Goal: Task Accomplishment & Management: Manage account settings

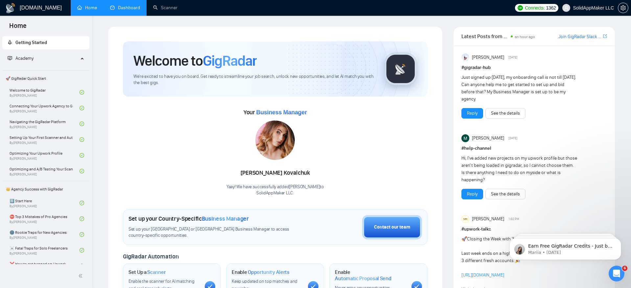
click at [125, 7] on link "Dashboard" at bounding box center [125, 8] width 30 height 6
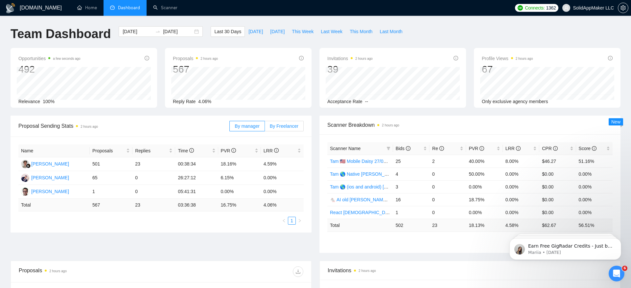
click at [279, 124] on span "By Freelancer" at bounding box center [284, 126] width 29 height 5
click at [265, 128] on input "By Freelancer" at bounding box center [265, 128] width 0 height 0
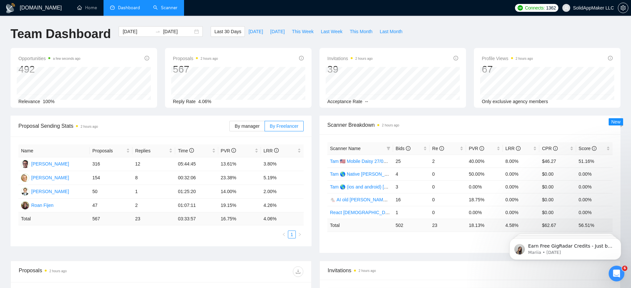
click at [167, 8] on link "Scanner" at bounding box center [165, 8] width 24 height 6
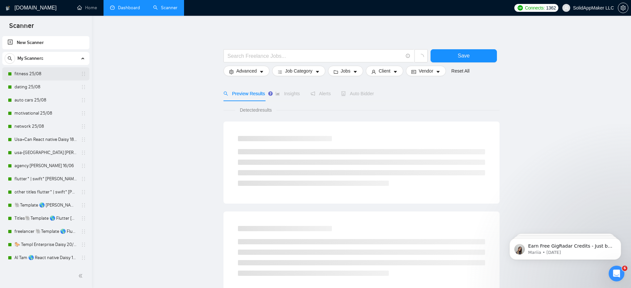
click at [40, 74] on link "fitness 25/08" at bounding box center [45, 73] width 62 height 13
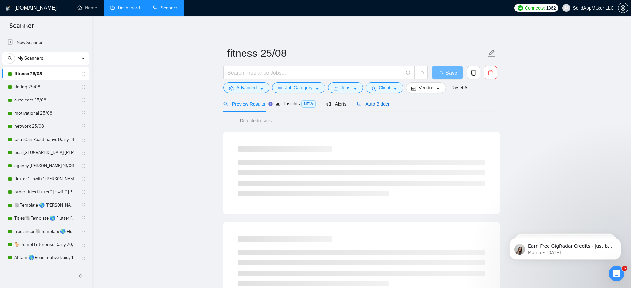
click at [385, 105] on span "Auto Bidder" at bounding box center [373, 104] width 33 height 5
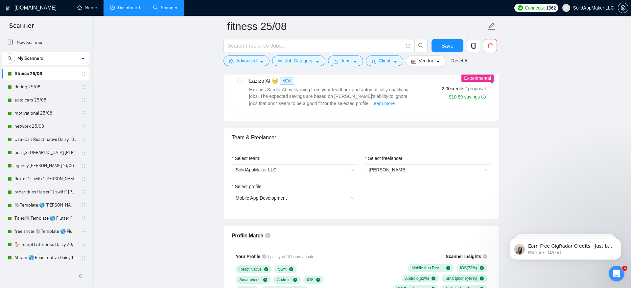
scroll to position [288, 0]
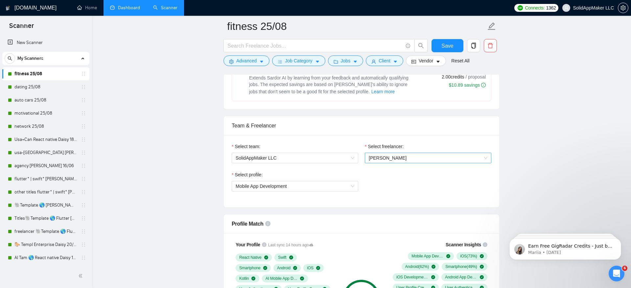
click at [390, 161] on span "[PERSON_NAME]" at bounding box center [428, 158] width 119 height 10
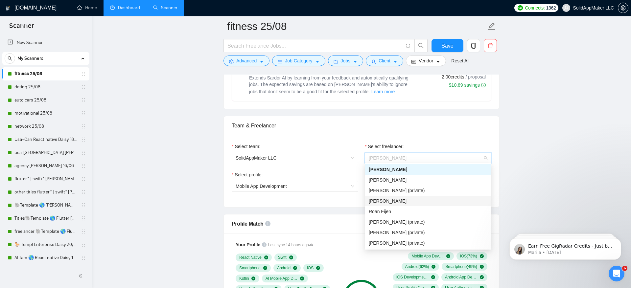
click at [434, 200] on div "[PERSON_NAME]" at bounding box center [428, 201] width 119 height 7
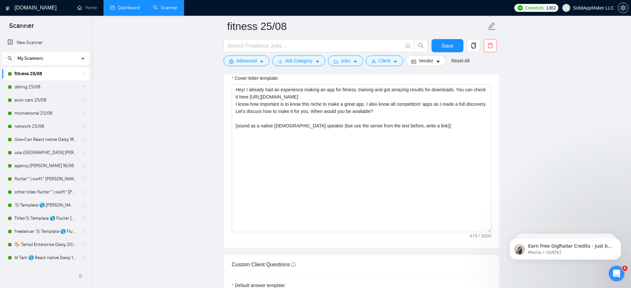
scroll to position [648, 0]
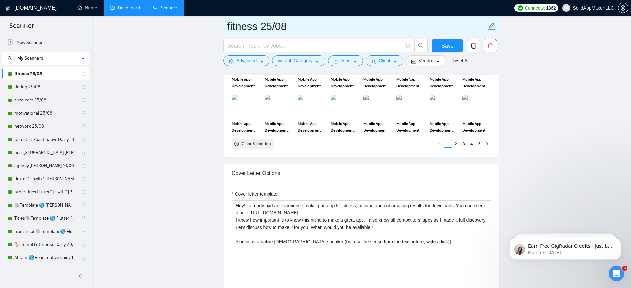
drag, startPoint x: 261, startPoint y: 25, endPoint x: 334, endPoint y: 25, distance: 72.6
click at [334, 25] on input "fitness 25/08" at bounding box center [356, 26] width 259 height 16
click at [275, 22] on input "fitness 0109" at bounding box center [356, 26] width 259 height 16
type input "fitness 01.09"
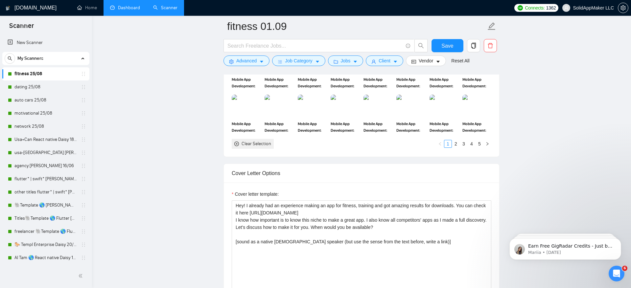
click at [445, 45] on span "Save" at bounding box center [447, 46] width 12 height 8
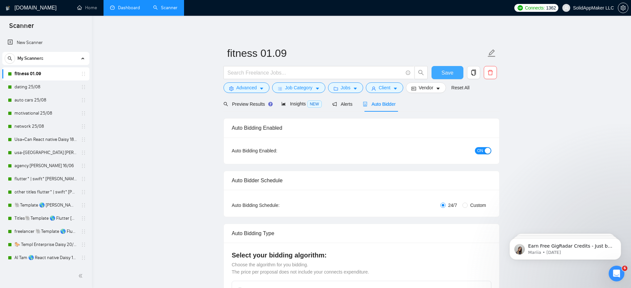
scroll to position [16, 0]
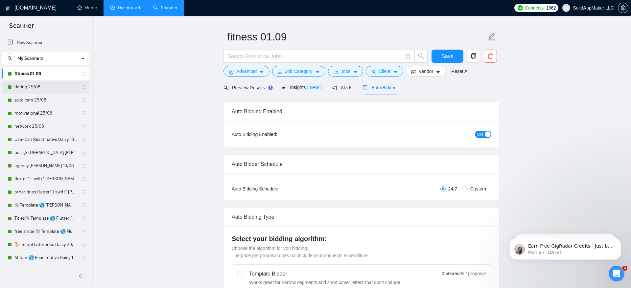
click at [21, 88] on link "dating 25/08" at bounding box center [45, 87] width 62 height 13
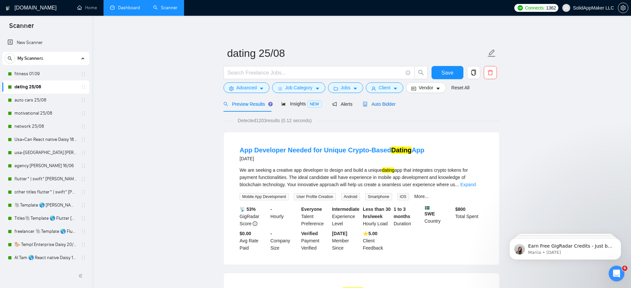
click at [381, 101] on div "Auto Bidder" at bounding box center [379, 104] width 33 height 7
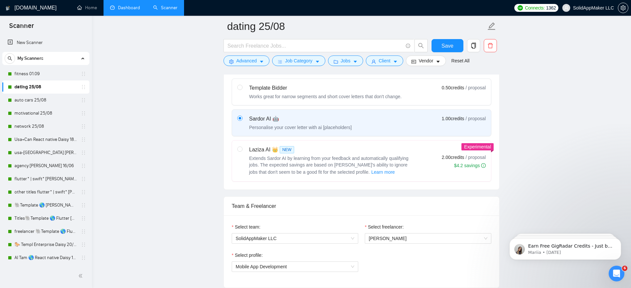
scroll to position [308, 0]
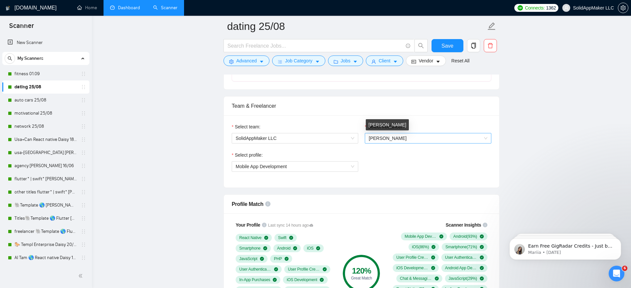
click at [382, 137] on span "John Fijen" at bounding box center [388, 138] width 38 height 5
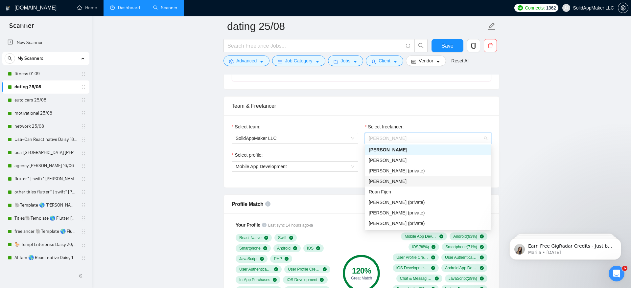
click at [393, 184] on div "Daisy Van Cauwenbergh" at bounding box center [428, 181] width 119 height 7
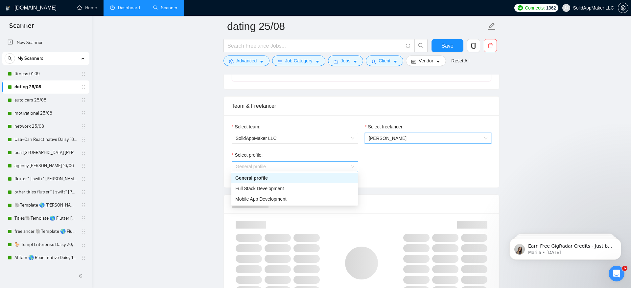
click at [290, 169] on span "General profile" at bounding box center [295, 167] width 119 height 10
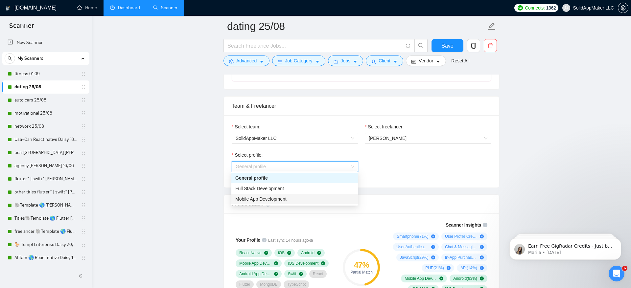
click at [291, 201] on div "Mobile App Development" at bounding box center [294, 199] width 119 height 7
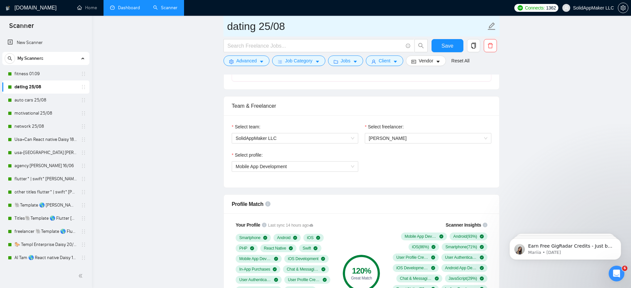
drag, startPoint x: 260, startPoint y: 28, endPoint x: 353, endPoint y: 28, distance: 93.3
click at [353, 28] on input "dating 25/08" at bounding box center [356, 26] width 259 height 16
type input "dating 01.09"
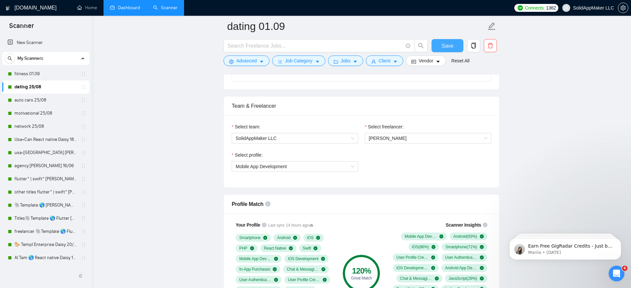
click at [443, 46] on span "Save" at bounding box center [447, 46] width 12 height 8
click at [51, 102] on link "auto cars 25/08" at bounding box center [45, 100] width 62 height 13
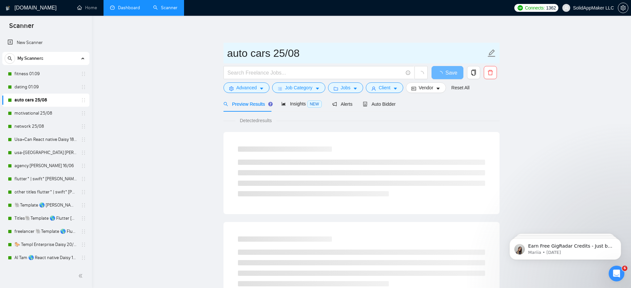
drag, startPoint x: 275, startPoint y: 55, endPoint x: 356, endPoint y: 60, distance: 80.7
click at [356, 60] on input "auto cars 25/08" at bounding box center [356, 53] width 259 height 16
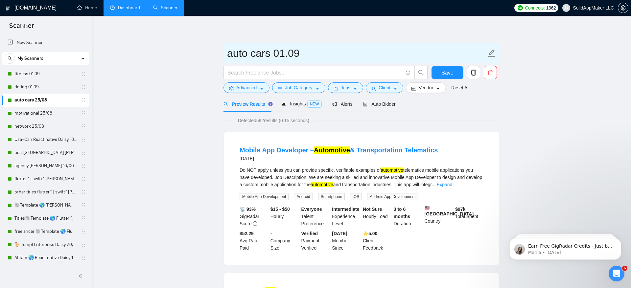
type input "auto cars 01.09"
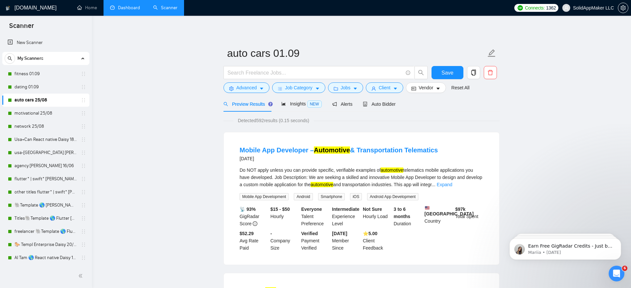
click at [479, 123] on div "Detected 592 results (0.15 seconds)" at bounding box center [361, 120] width 276 height 7
click at [383, 105] on span "Auto Bidder" at bounding box center [379, 104] width 33 height 5
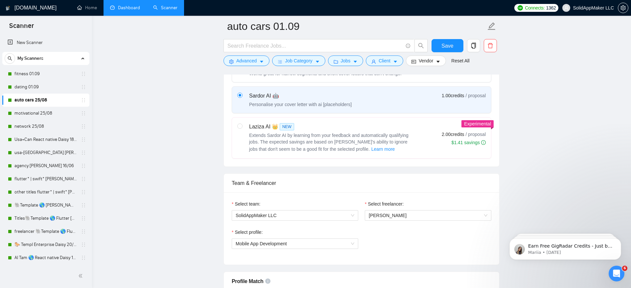
scroll to position [276, 0]
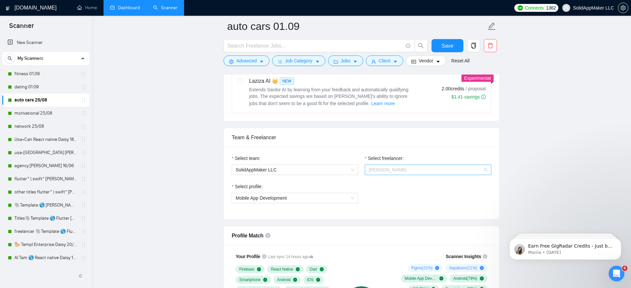
click at [434, 170] on span "John Fijen" at bounding box center [428, 170] width 119 height 10
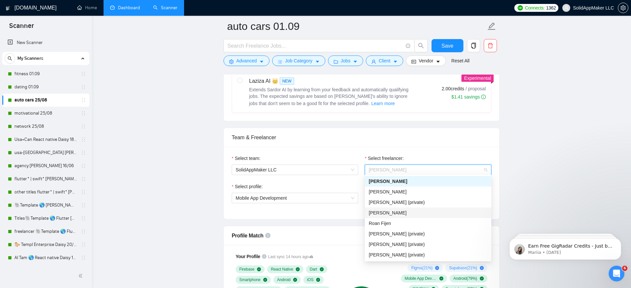
click at [411, 216] on div "Daisy Van Cauwenbergh" at bounding box center [428, 212] width 119 height 7
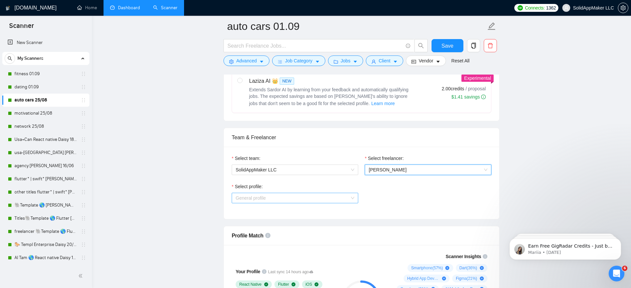
click at [316, 199] on span "General profile" at bounding box center [295, 198] width 119 height 10
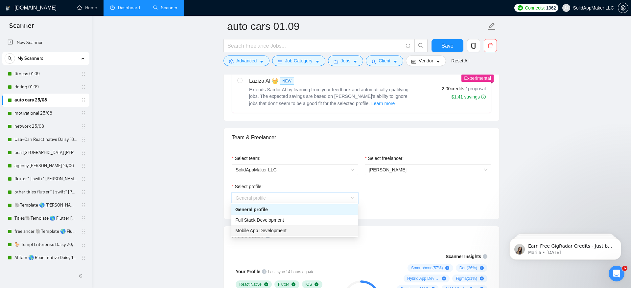
click at [315, 230] on div "Mobile App Development" at bounding box center [294, 230] width 119 height 7
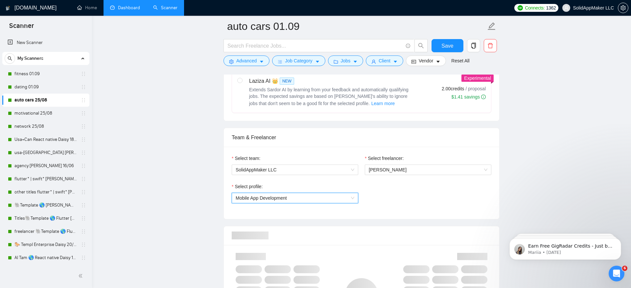
click at [403, 213] on div "Select team: SolidAppMaker LLC Select freelancer: Daisy Van Cauwenbergh Select …" at bounding box center [361, 183] width 275 height 72
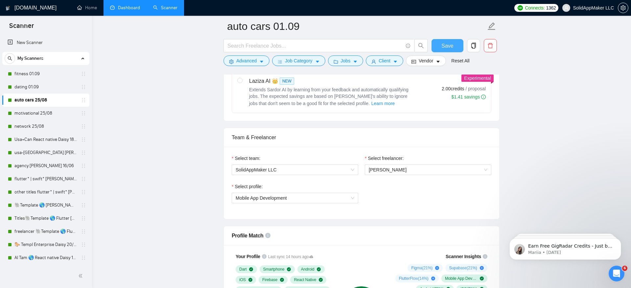
click at [451, 41] on button "Save" at bounding box center [448, 45] width 32 height 13
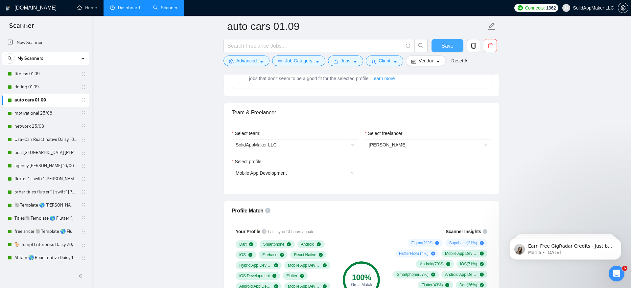
scroll to position [299, 0]
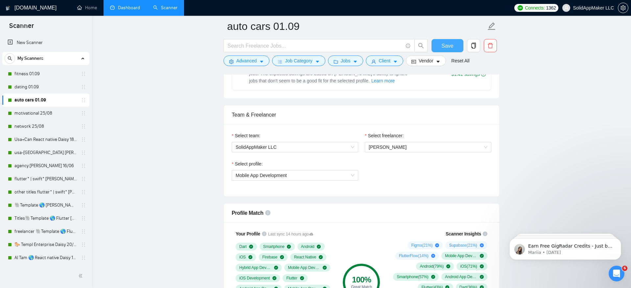
click at [447, 47] on span "Save" at bounding box center [447, 46] width 12 height 8
click at [42, 115] on link "motivational 25/08" at bounding box center [45, 113] width 62 height 13
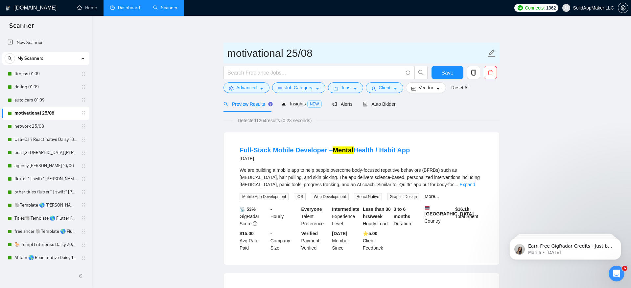
drag, startPoint x: 286, startPoint y: 56, endPoint x: 376, endPoint y: 58, distance: 90.4
click at [376, 58] on input "motivational 25/08" at bounding box center [356, 53] width 259 height 16
type input "motivational 01.09"
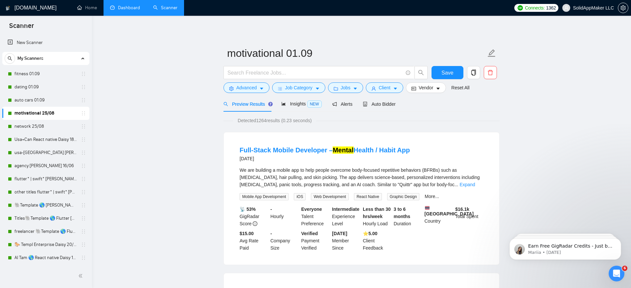
click at [379, 103] on span "Auto Bidder" at bounding box center [379, 104] width 33 height 5
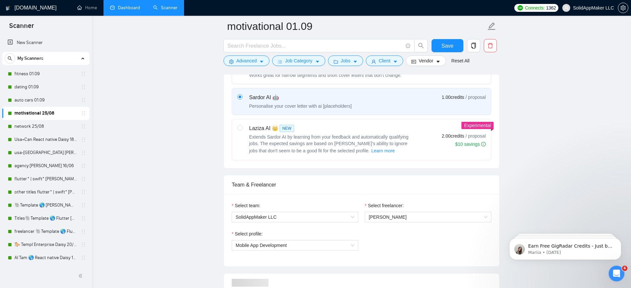
scroll to position [283, 0]
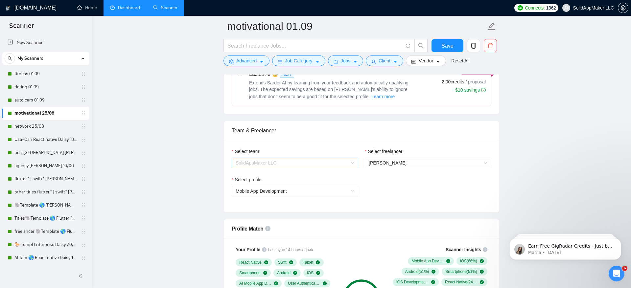
click at [322, 162] on span "SolidAppMaker LLC" at bounding box center [295, 163] width 119 height 10
click at [395, 162] on span "John Fijen" at bounding box center [428, 163] width 119 height 10
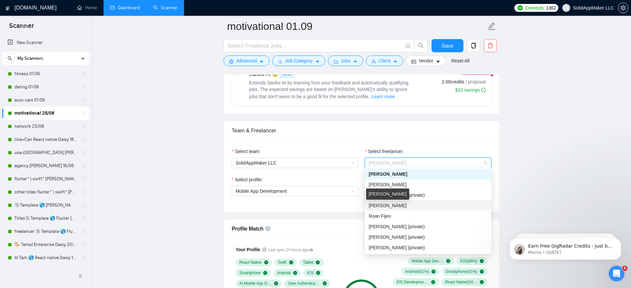
click at [395, 206] on span "Daisy Van Cauwenbergh" at bounding box center [388, 205] width 38 height 5
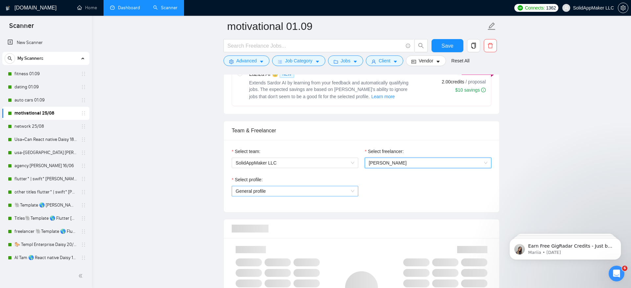
click at [336, 186] on span "General profile" at bounding box center [295, 191] width 119 height 10
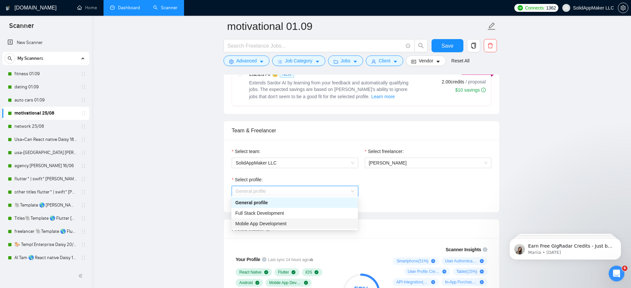
click at [328, 220] on div "Mobile App Development" at bounding box center [294, 223] width 119 height 7
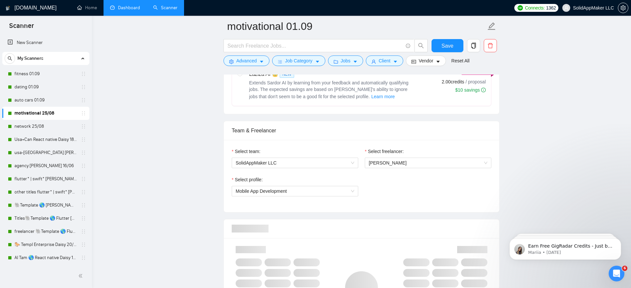
click at [434, 195] on div "Select profile: Mobile App Development" at bounding box center [361, 190] width 266 height 28
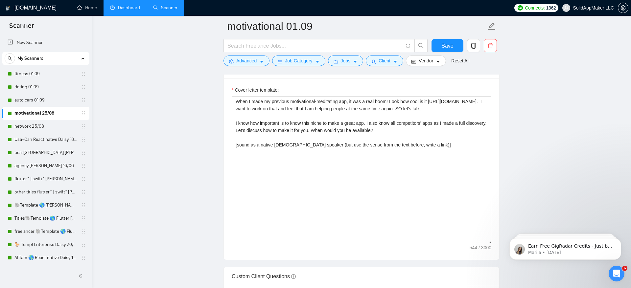
scroll to position [739, 0]
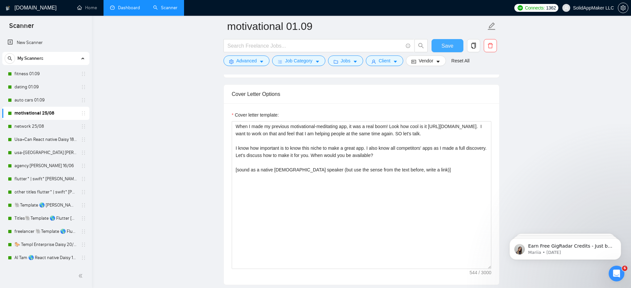
click at [452, 49] on span "Save" at bounding box center [447, 46] width 12 height 8
click at [39, 127] on link "network 25/08" at bounding box center [45, 126] width 62 height 13
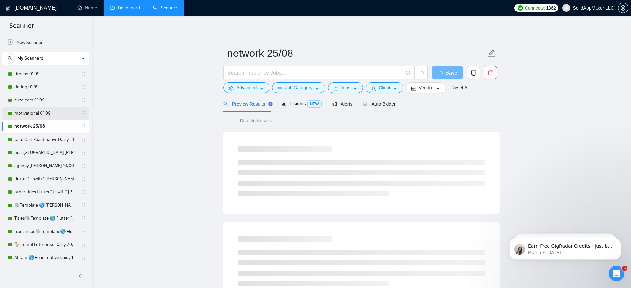
click at [52, 111] on link "motivational 01.09" at bounding box center [45, 113] width 62 height 13
click at [388, 106] on span "Auto Bidder" at bounding box center [379, 104] width 33 height 5
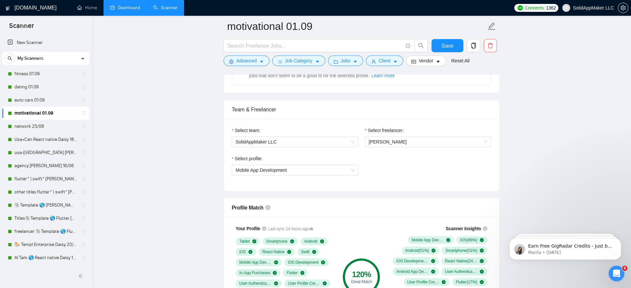
scroll to position [273, 0]
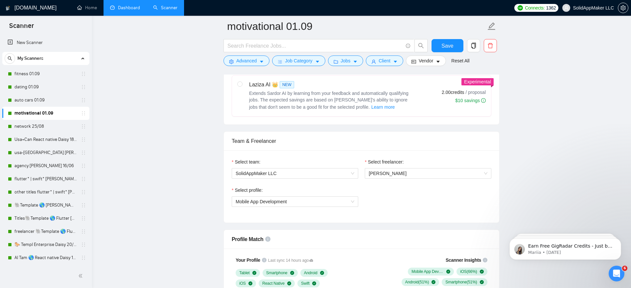
click at [34, 123] on link "network 25/08" at bounding box center [45, 126] width 62 height 13
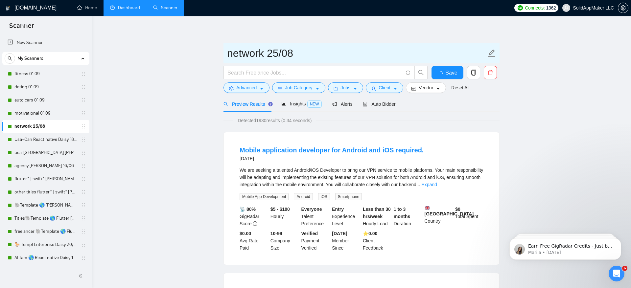
drag, startPoint x: 265, startPoint y: 60, endPoint x: 323, endPoint y: 58, distance: 57.9
click at [323, 58] on input "network 25/08" at bounding box center [356, 53] width 259 height 16
type input "network 01/09"
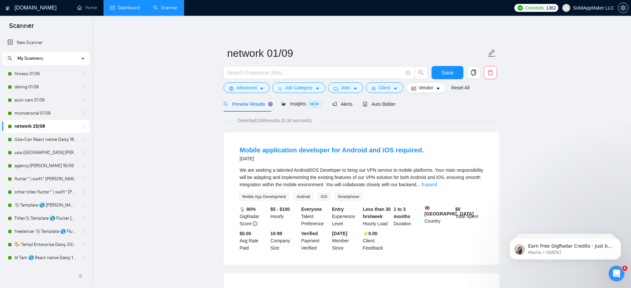
click at [498, 118] on div "Detected 1930 results (0.34 seconds)" at bounding box center [361, 120] width 276 height 7
click at [376, 102] on span "Auto Bidder" at bounding box center [379, 104] width 33 height 5
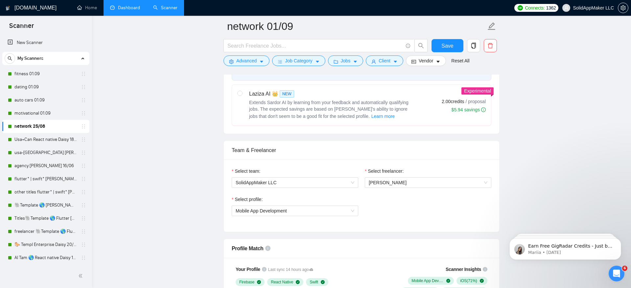
scroll to position [263, 0]
click at [390, 186] on span "John Fijen" at bounding box center [428, 183] width 119 height 10
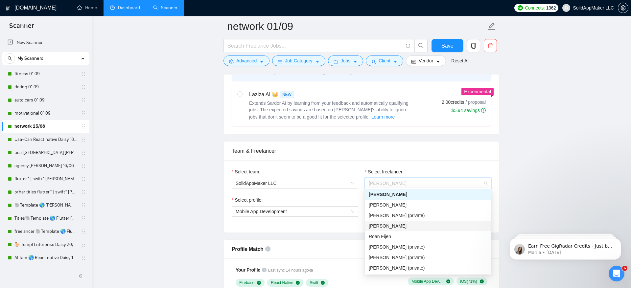
click at [393, 229] on div "Daisy Van Cauwenbergh" at bounding box center [428, 225] width 119 height 7
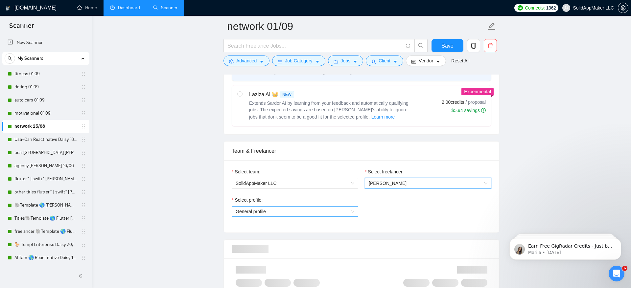
click at [315, 208] on span "General profile" at bounding box center [295, 212] width 119 height 10
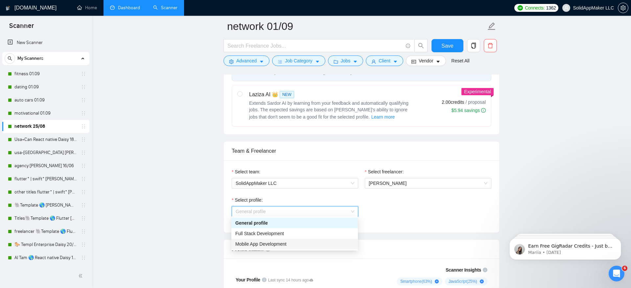
click at [304, 241] on div "Mobile App Development" at bounding box center [294, 244] width 119 height 7
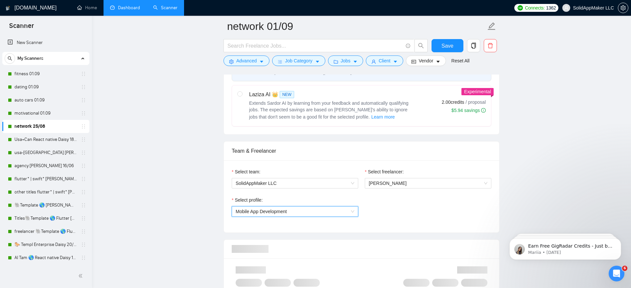
click at [432, 228] on div "Select team: SolidAppMaker LLC Select freelancer: Daisy Van Cauwenbergh Select …" at bounding box center [361, 196] width 275 height 72
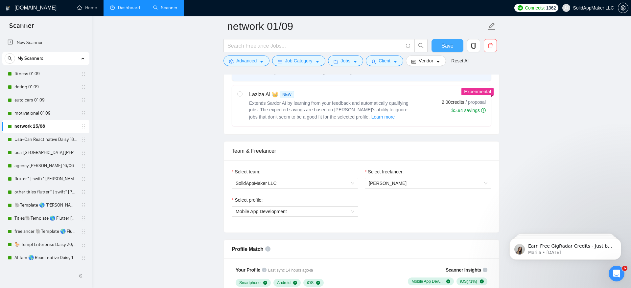
click at [451, 43] on span "Save" at bounding box center [447, 46] width 12 height 8
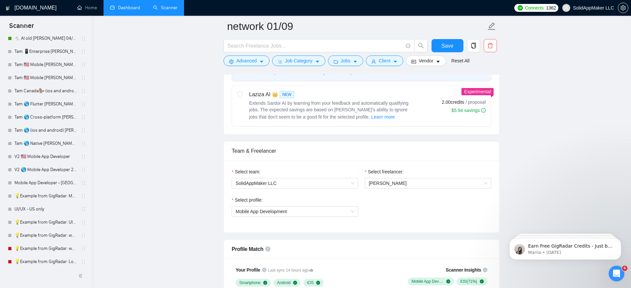
scroll to position [447, 0]
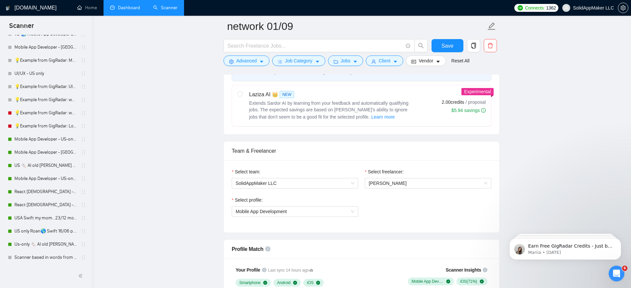
click at [131, 5] on link "Dashboard" at bounding box center [125, 8] width 30 height 6
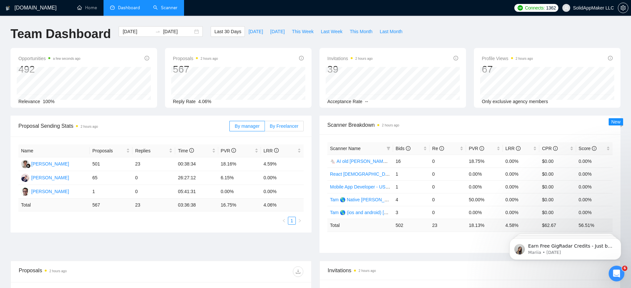
click at [284, 121] on label "By Freelancer" at bounding box center [284, 126] width 39 height 11
click at [265, 128] on input "By Freelancer" at bounding box center [265, 128] width 0 height 0
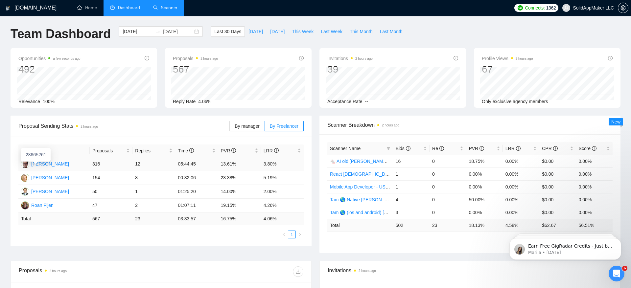
click at [38, 166] on div "John Fijen" at bounding box center [50, 163] width 38 height 7
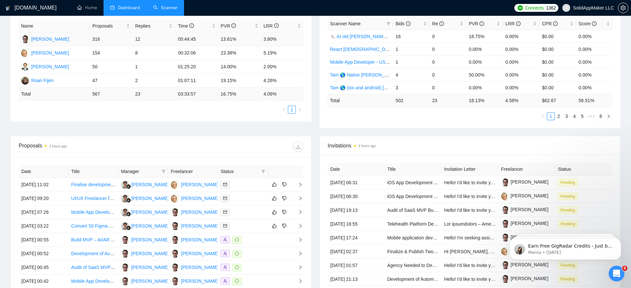
scroll to position [133, 0]
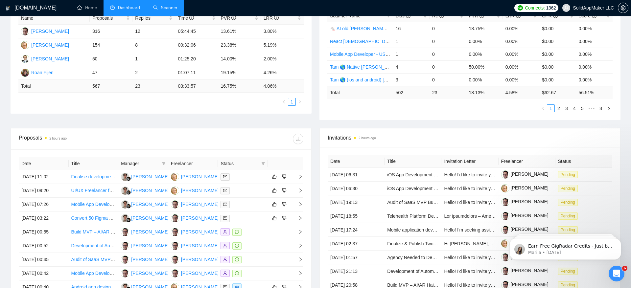
click at [265, 131] on div "Proposals 2 hours ago" at bounding box center [161, 138] width 285 height 21
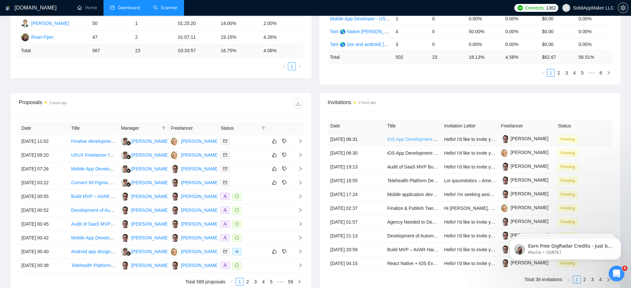
scroll to position [0, 0]
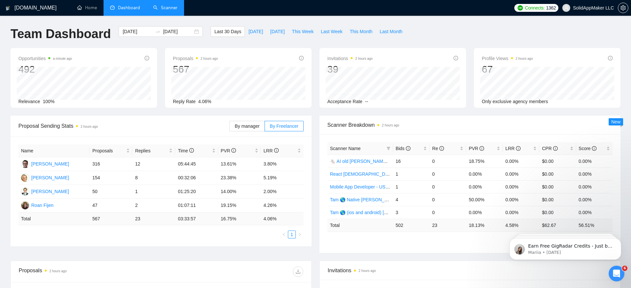
click at [153, 11] on link "Scanner" at bounding box center [165, 8] width 24 height 6
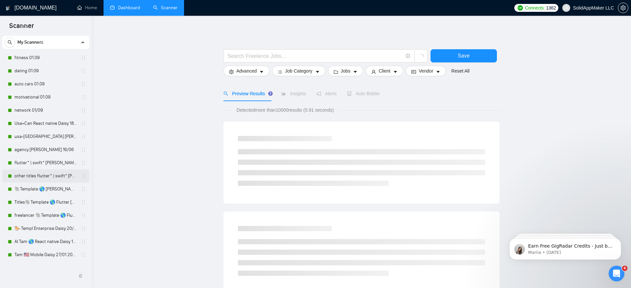
scroll to position [18, 0]
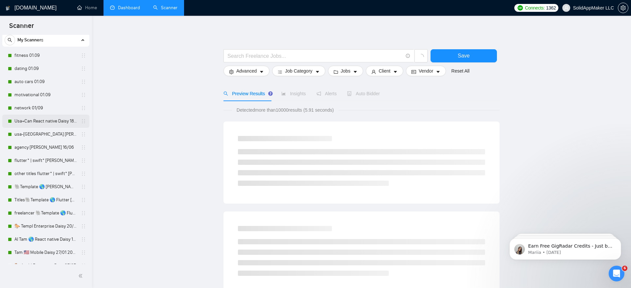
click at [58, 119] on link "Usa+Can React native Daisy 18/08 rem paragraphs" at bounding box center [45, 121] width 62 height 13
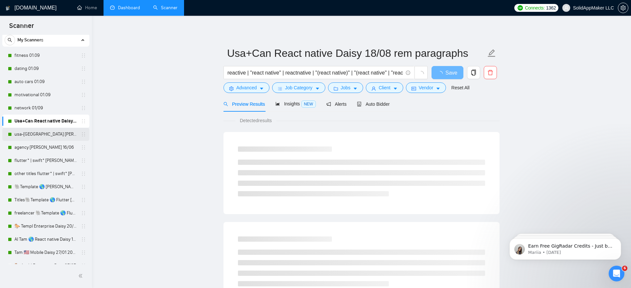
click at [59, 132] on link "usa-canada John new 18/08 boost" at bounding box center [45, 134] width 62 height 13
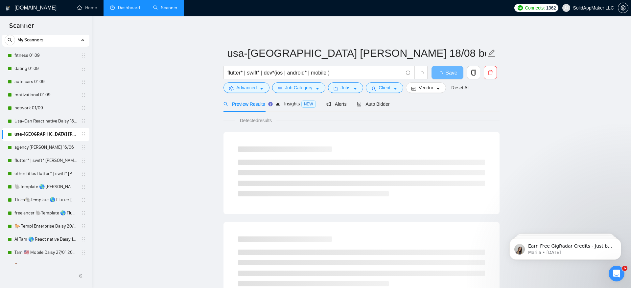
click at [374, 102] on span "Auto Bidder" at bounding box center [379, 104] width 33 height 5
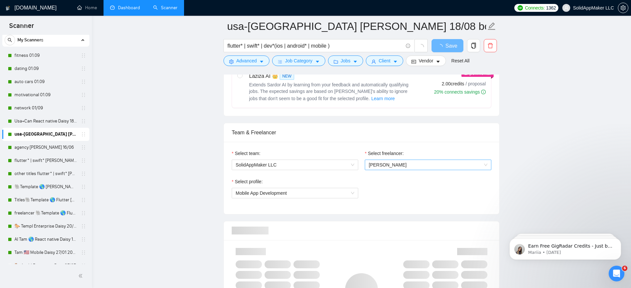
scroll to position [288, 0]
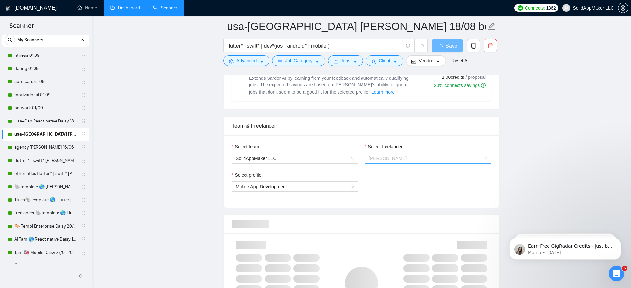
click at [397, 160] on span "John Fijen" at bounding box center [428, 158] width 119 height 10
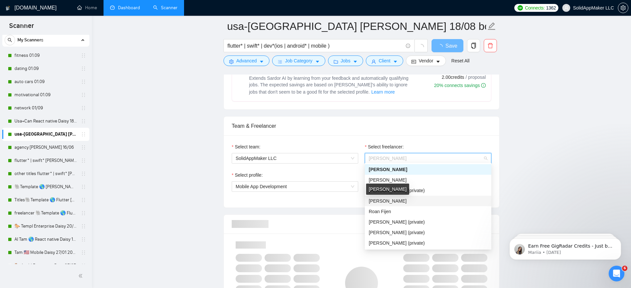
click at [403, 199] on span "Daisy Van Cauwenbergh" at bounding box center [388, 200] width 38 height 5
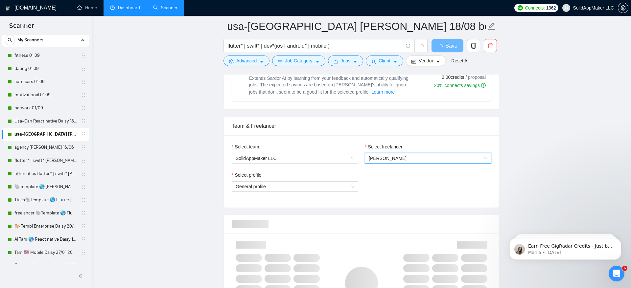
click at [325, 192] on div "Select profile: General profile" at bounding box center [294, 186] width 133 height 28
click at [317, 185] on span "General profile" at bounding box center [295, 187] width 119 height 10
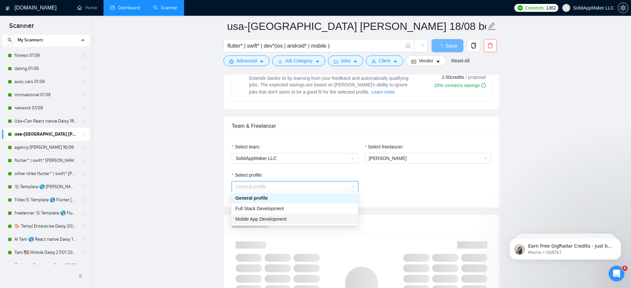
click at [308, 217] on div "Mobile App Development" at bounding box center [294, 219] width 119 height 7
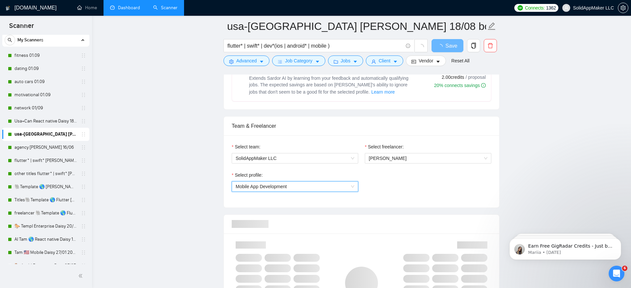
click at [445, 174] on div "Select profile: 996364627857502209 Mobile App Development" at bounding box center [361, 186] width 266 height 28
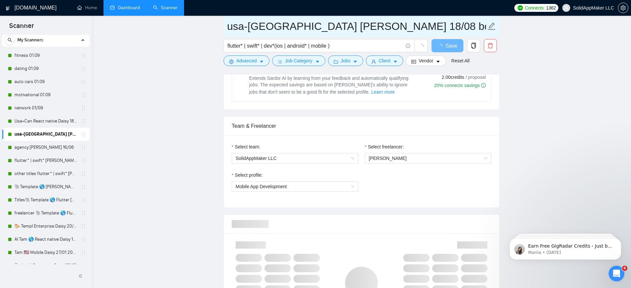
drag, startPoint x: 286, startPoint y: 27, endPoint x: 448, endPoint y: 27, distance: 161.4
click at [448, 27] on input "usa-canada John new 18/08 boost" at bounding box center [356, 26] width 259 height 16
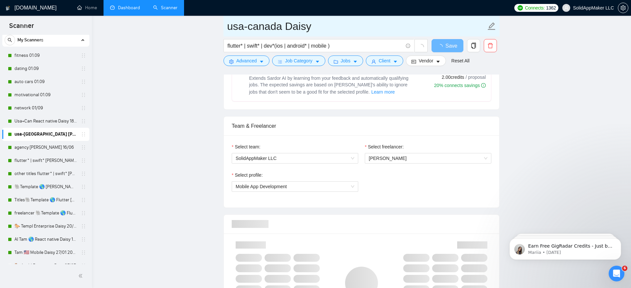
type input "usa-canada Daisy"
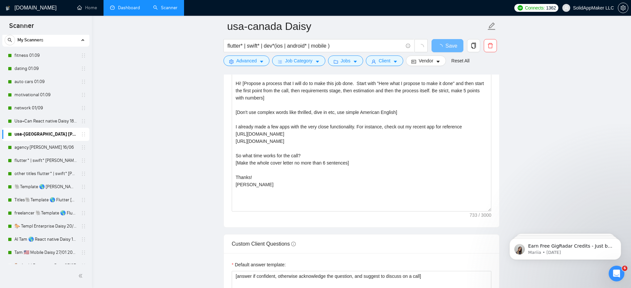
scroll to position [776, 0]
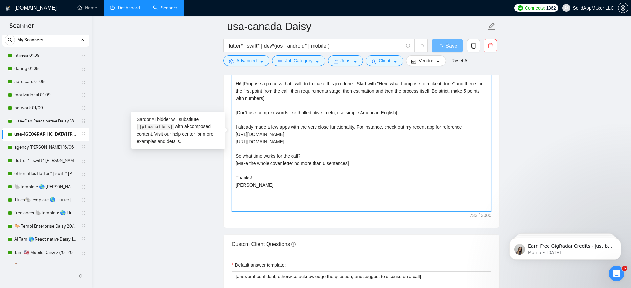
drag, startPoint x: 250, startPoint y: 182, endPoint x: 203, endPoint y: 185, distance: 46.5
click at [203, 185] on main "usa-canada Daisy flutter* | swift* | dev*(ios | android* | mobile ) Save Advanc…" at bounding box center [362, 179] width 518 height 1857
type textarea "[make paragraph per topic in message] Hi! [Propose a process that I will do to …"
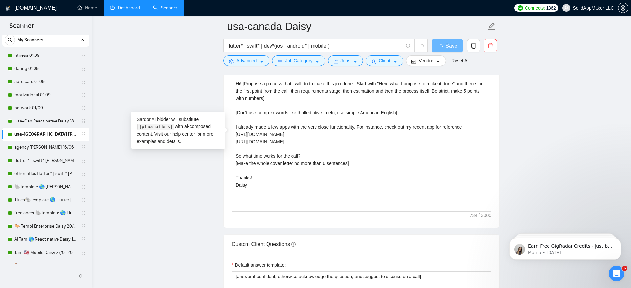
click at [545, 124] on main "usa-canada Daisy flutter* | swift* | dev*(ios | android* | mobile ) Save Advanc…" at bounding box center [362, 179] width 518 height 1857
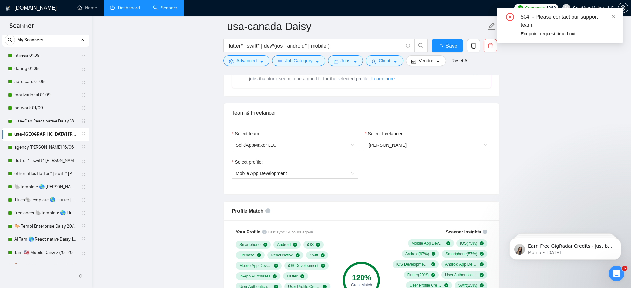
scroll to position [300, 0]
click at [452, 43] on span "Save" at bounding box center [447, 46] width 12 height 8
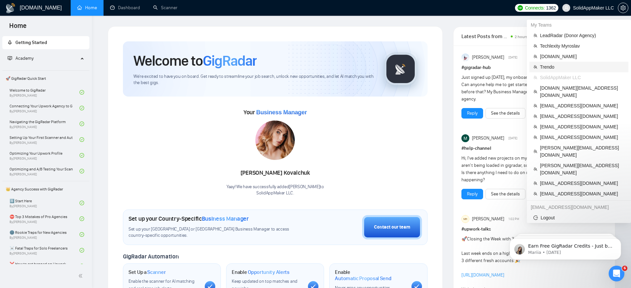
click at [575, 66] on span "Trendo" at bounding box center [582, 66] width 84 height 7
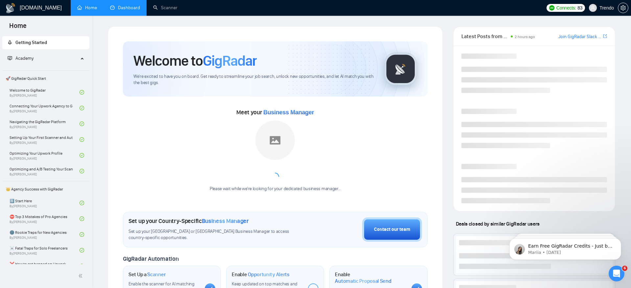
click at [115, 11] on link "Dashboard" at bounding box center [125, 8] width 30 height 6
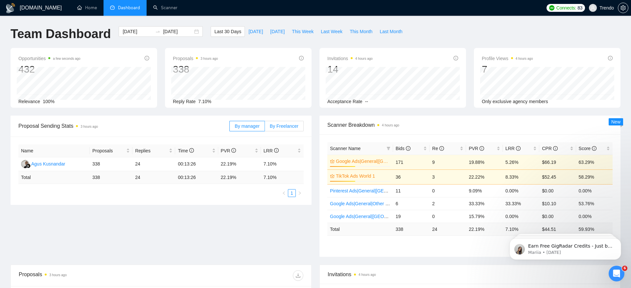
click at [287, 126] on span "By Freelancer" at bounding box center [284, 126] width 29 height 5
click at [265, 128] on input "By Freelancer" at bounding box center [265, 128] width 0 height 0
click at [48, 163] on div "Vlad Bielousov" at bounding box center [50, 163] width 38 height 7
click at [621, 271] on div "Open Intercom Messenger" at bounding box center [616, 273] width 22 height 22
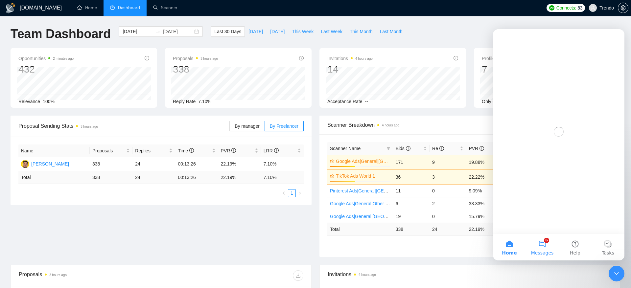
click at [543, 251] on span "Messages" at bounding box center [542, 253] width 23 height 5
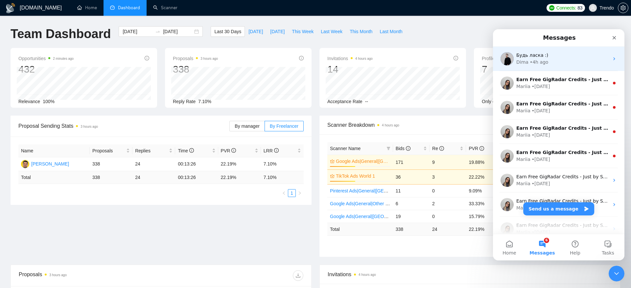
click at [543, 56] on span "Будь ласка :)" at bounding box center [532, 55] width 32 height 5
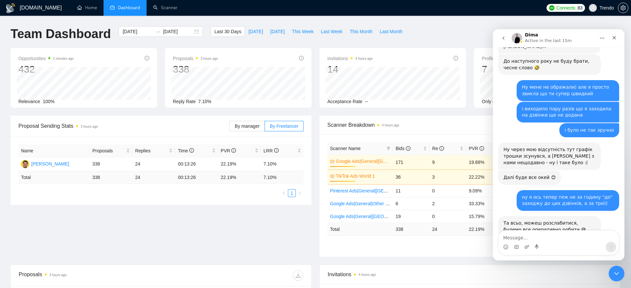
scroll to position [6587, 0]
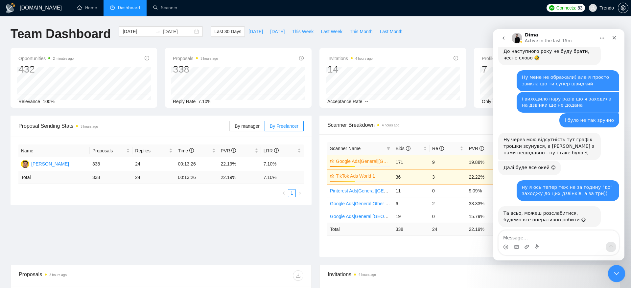
drag, startPoint x: 617, startPoint y: 274, endPoint x: 1211, endPoint y: 541, distance: 651.4
click at [617, 275] on icon "Close Intercom Messenger" at bounding box center [616, 273] width 8 height 8
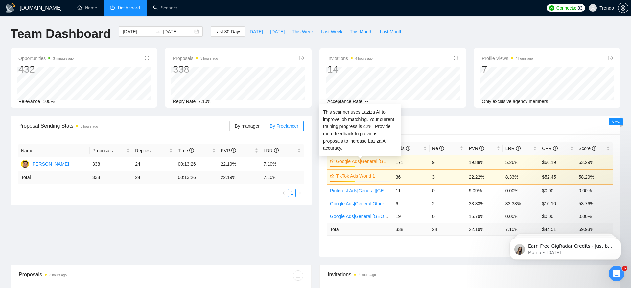
click at [372, 160] on link "Google Ads|General|USA+Oceania|" at bounding box center [362, 161] width 53 height 7
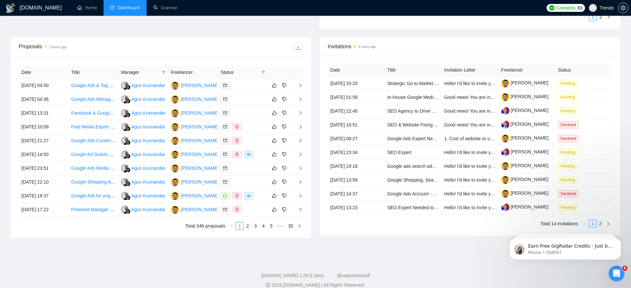
scroll to position [228, 0]
click at [249, 69] on span "Status" at bounding box center [240, 72] width 38 height 7
click at [263, 72] on icon "filter" at bounding box center [263, 73] width 4 height 4
click at [249, 86] on span "Chat" at bounding box center [247, 84] width 32 height 7
checkbox input "true"
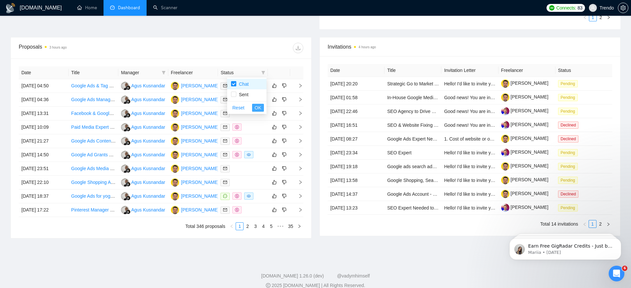
click at [258, 104] on span "OK" at bounding box center [258, 107] width 7 height 7
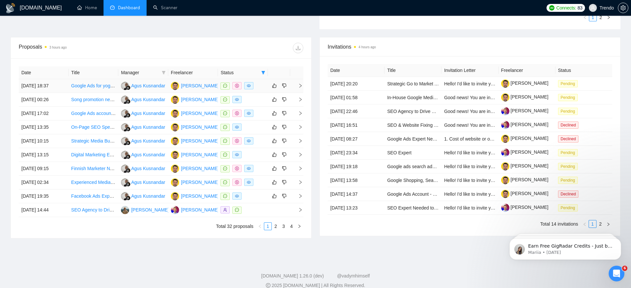
click at [94, 84] on link "Google Ads for yoga subscription website" at bounding box center [113, 85] width 84 height 5
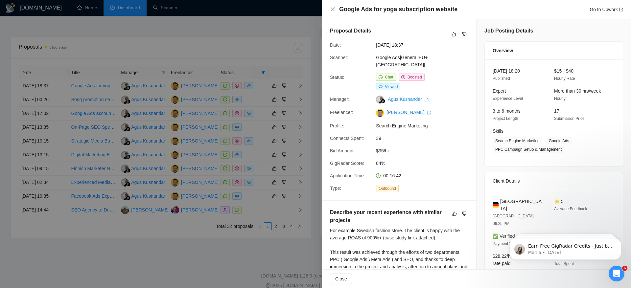
click at [95, 99] on div at bounding box center [315, 144] width 631 height 288
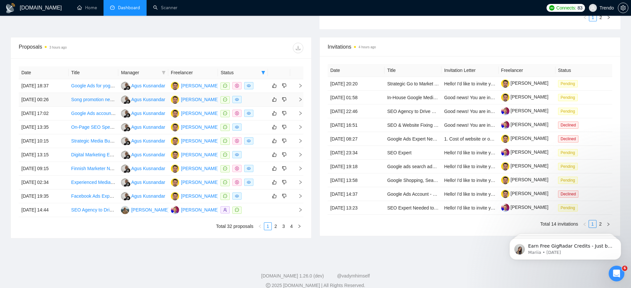
click at [89, 99] on link "Song promotion needed" at bounding box center [95, 99] width 49 height 5
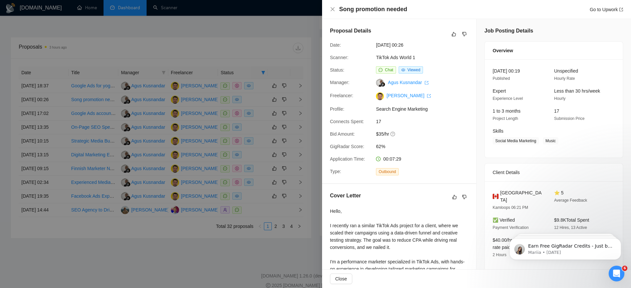
click at [112, 249] on div at bounding box center [315, 144] width 631 height 288
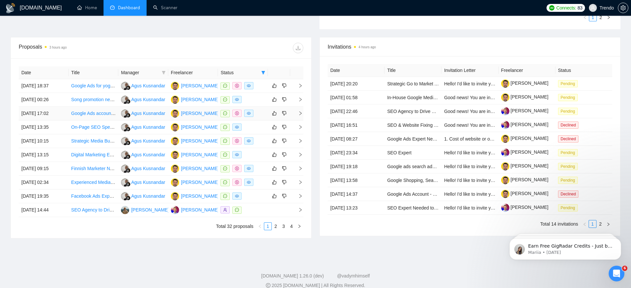
click at [92, 112] on link "Google Ads account suspended" at bounding box center [103, 113] width 65 height 5
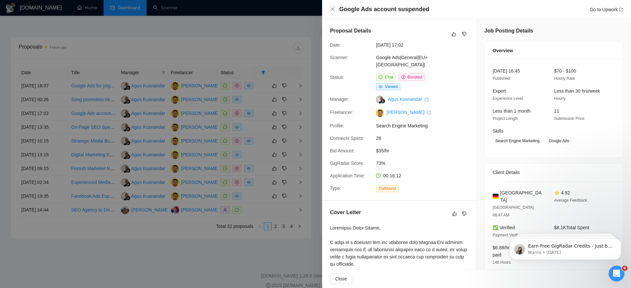
click at [116, 252] on div at bounding box center [315, 144] width 631 height 288
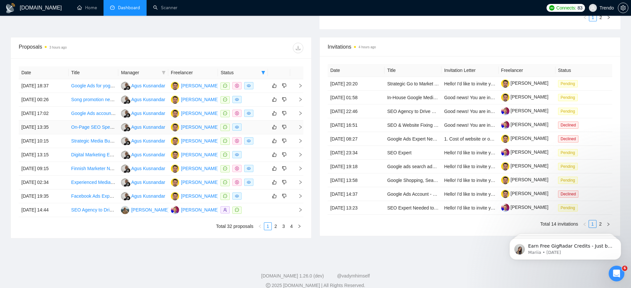
click at [87, 126] on link "On-Page SEO Specialist Needed for Page-by-Page Optimization" at bounding box center [137, 127] width 132 height 5
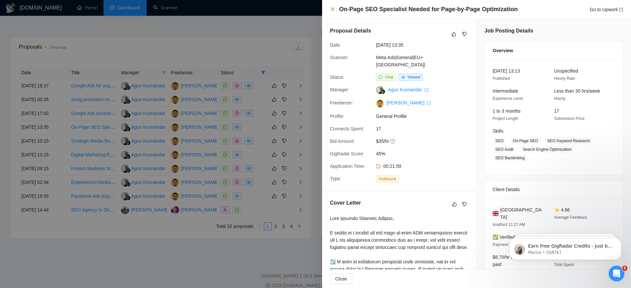
click at [104, 269] on div at bounding box center [315, 144] width 631 height 288
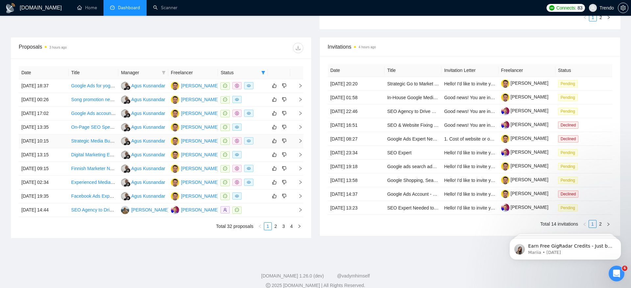
click at [98, 141] on link "Strategic Media Buyer Advisor (Meta Ads) – (3h/week)" at bounding box center [126, 140] width 110 height 5
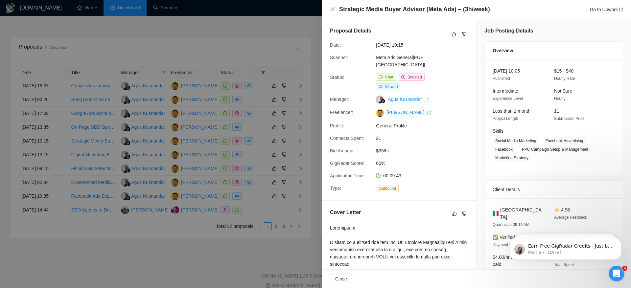
click at [182, 54] on div at bounding box center [315, 144] width 631 height 288
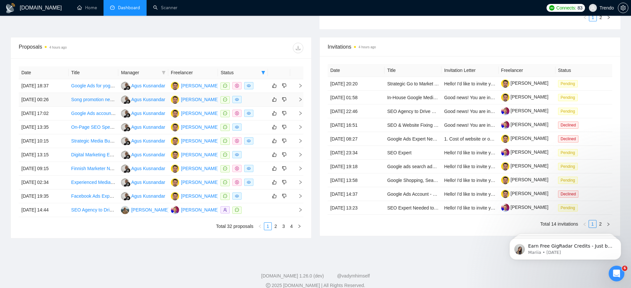
click at [49, 97] on td "27 Aug, 2025 00:26" at bounding box center [44, 100] width 50 height 14
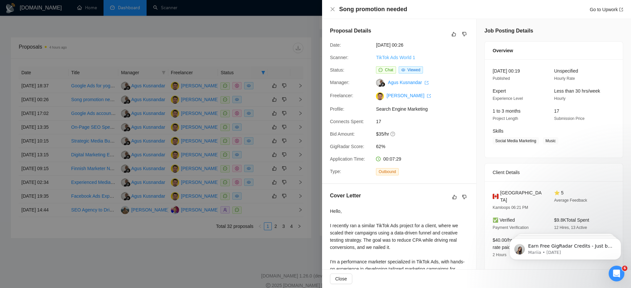
click at [390, 56] on link "TikTok Ads World 1" at bounding box center [395, 57] width 39 height 5
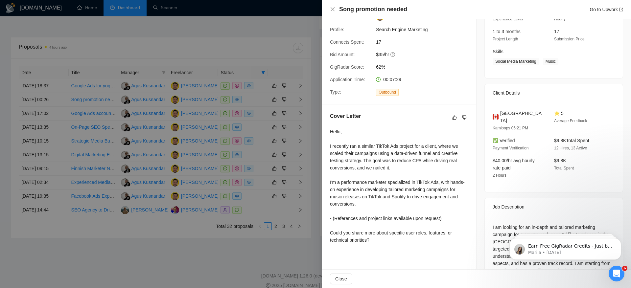
scroll to position [101, 0]
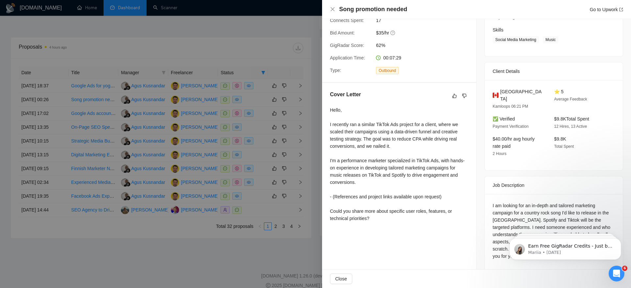
click at [87, 108] on div at bounding box center [315, 144] width 631 height 288
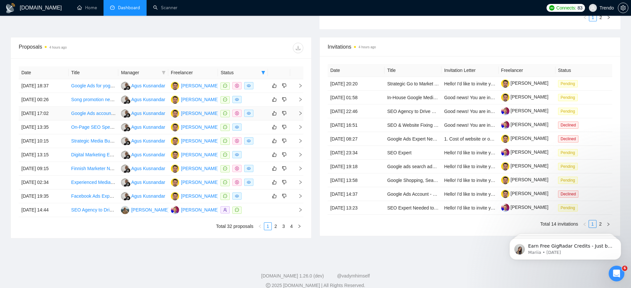
click at [42, 112] on td "26 Aug, 2025 17:02" at bounding box center [44, 114] width 50 height 14
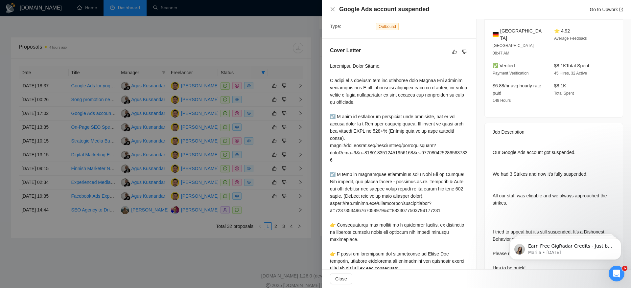
scroll to position [160, 0]
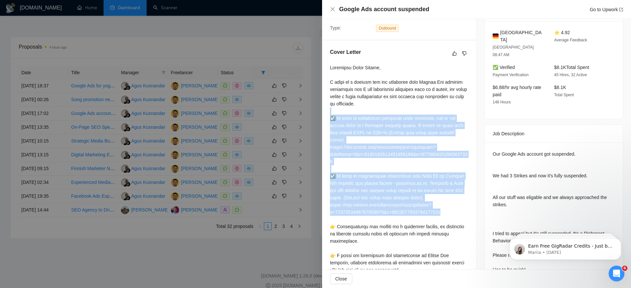
drag, startPoint x: 326, startPoint y: 105, endPoint x: 461, endPoint y: 203, distance: 167.2
click at [461, 203] on div "Cover Letter" at bounding box center [399, 201] width 154 height 323
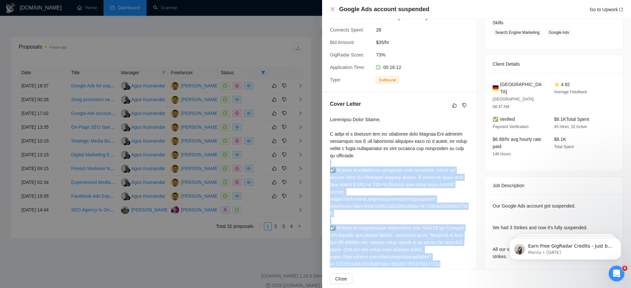
scroll to position [87, 0]
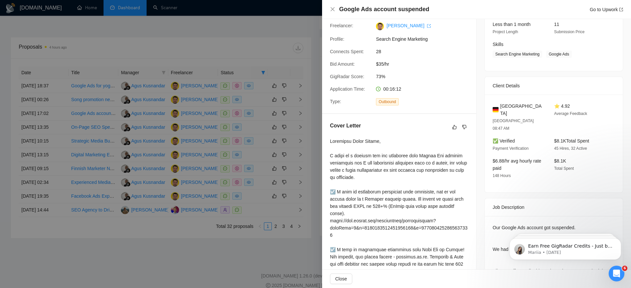
click at [463, 195] on div at bounding box center [399, 282] width 138 height 289
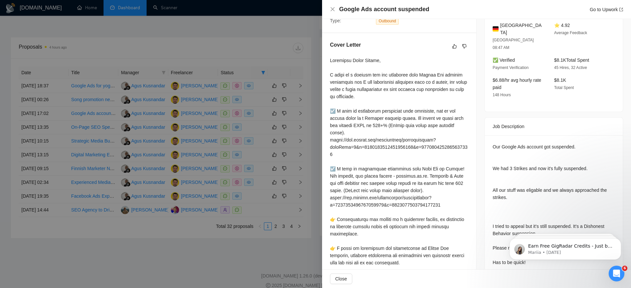
scroll to position [155, 0]
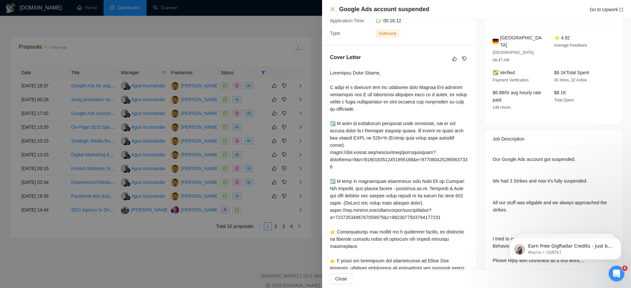
click at [143, 236] on div at bounding box center [315, 144] width 631 height 288
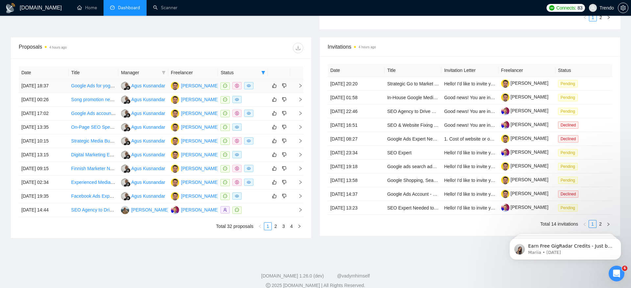
click at [50, 84] on td "29 Aug, 2025 18:37" at bounding box center [44, 86] width 50 height 14
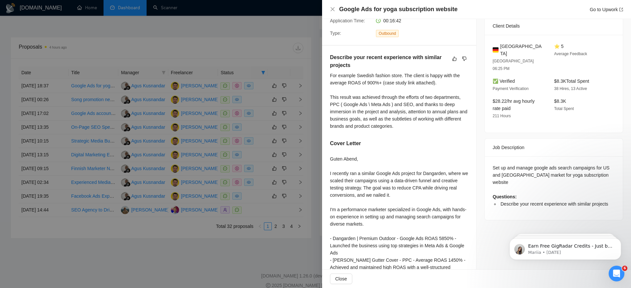
click at [45, 112] on div at bounding box center [315, 144] width 631 height 288
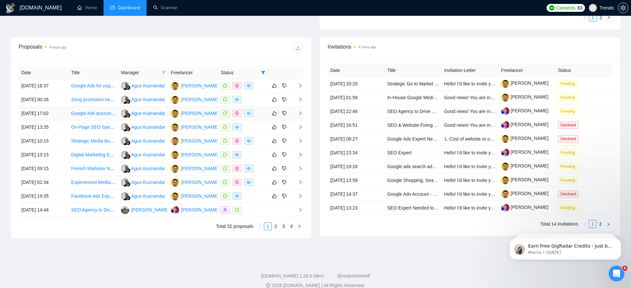
click at [45, 113] on td "26 Aug, 2025 17:02" at bounding box center [44, 114] width 50 height 14
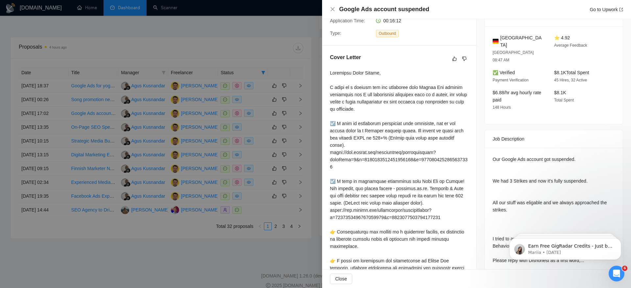
click at [50, 155] on div at bounding box center [315, 144] width 631 height 288
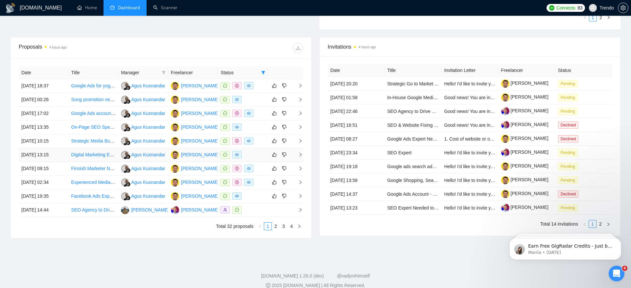
click at [50, 154] on td "22 Aug, 2025 13:15" at bounding box center [44, 155] width 50 height 14
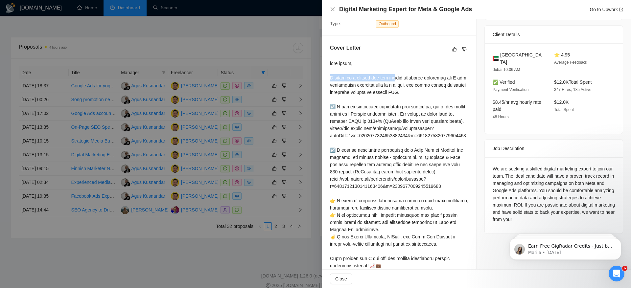
drag, startPoint x: 392, startPoint y: 76, endPoint x: 322, endPoint y: 75, distance: 69.7
click at [322, 76] on div "Cover Letter" at bounding box center [399, 169] width 154 height 266
click at [194, 27] on div at bounding box center [315, 144] width 631 height 288
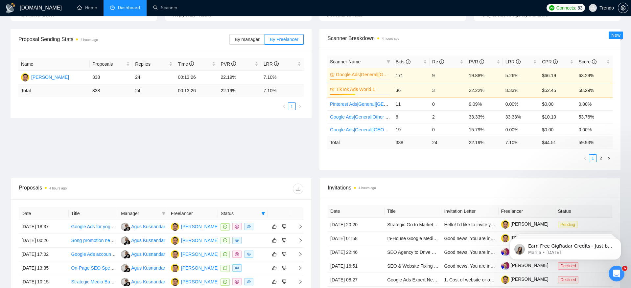
scroll to position [0, 0]
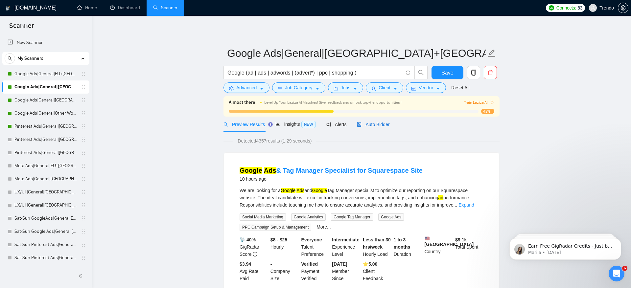
click at [385, 122] on span "Auto Bidder" at bounding box center [373, 124] width 33 height 5
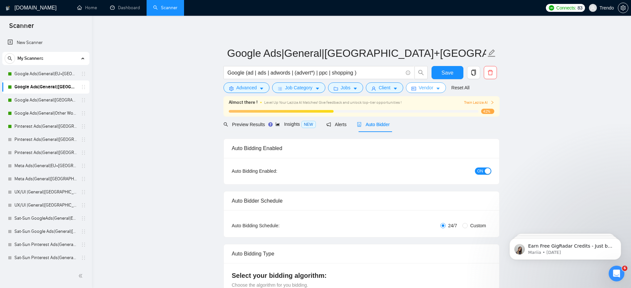
checkbox input "true"
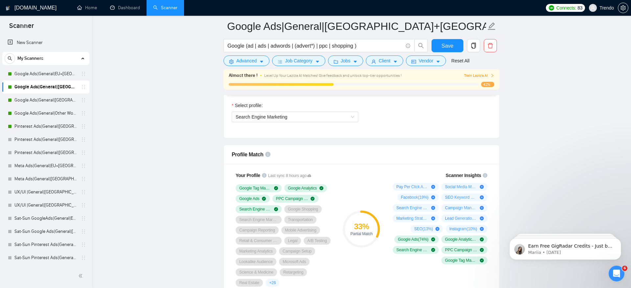
scroll to position [375, 0]
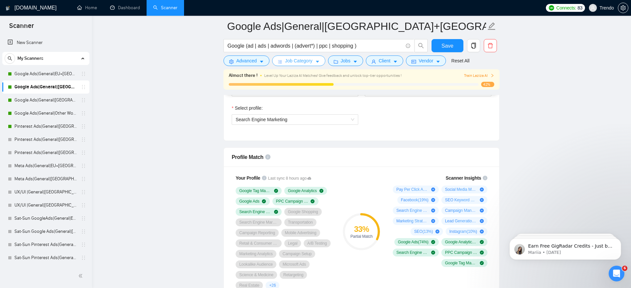
click at [290, 59] on span "Job Category" at bounding box center [298, 60] width 27 height 7
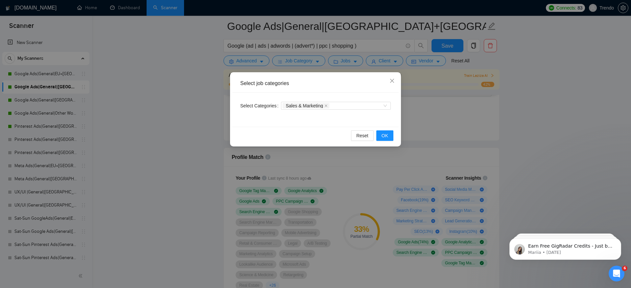
click at [166, 134] on div "Select job categories Select Categories Sales & Marketing Reset OK" at bounding box center [315, 144] width 631 height 288
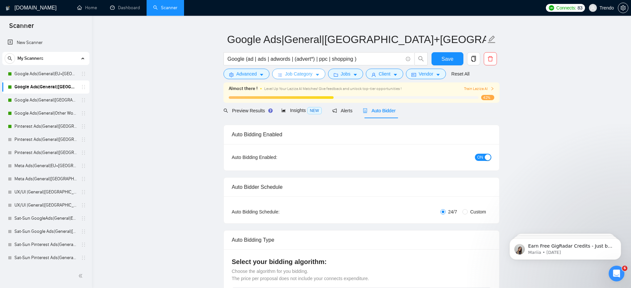
scroll to position [0, 0]
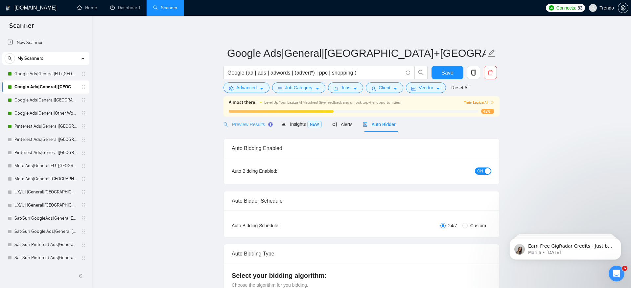
click at [240, 128] on div "Preview Results" at bounding box center [246, 124] width 47 height 15
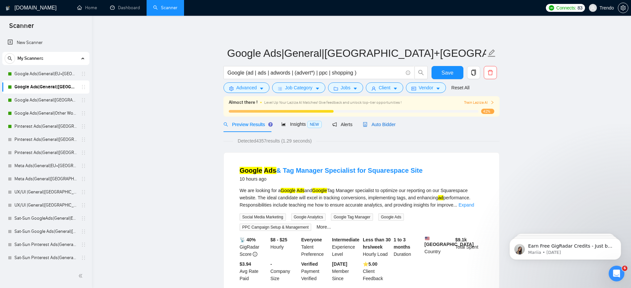
click at [375, 123] on span "Auto Bidder" at bounding box center [379, 124] width 33 height 5
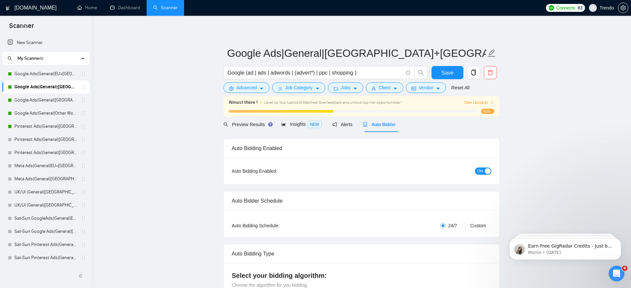
checkbox input "true"
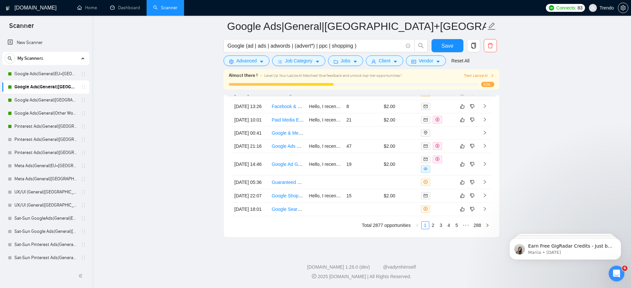
scroll to position [1848, 0]
click at [432, 227] on link "2" at bounding box center [433, 225] width 7 height 7
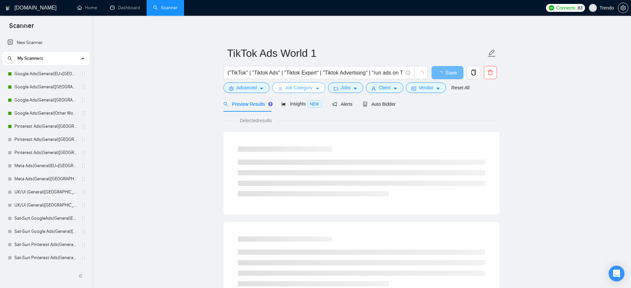
click at [287, 90] on span "Job Category" at bounding box center [298, 87] width 27 height 7
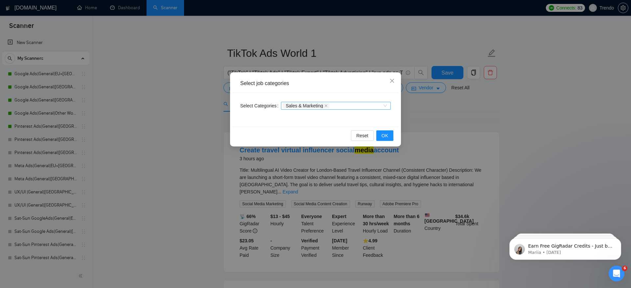
click at [311, 106] on span "Sales & Marketing" at bounding box center [304, 106] width 37 height 5
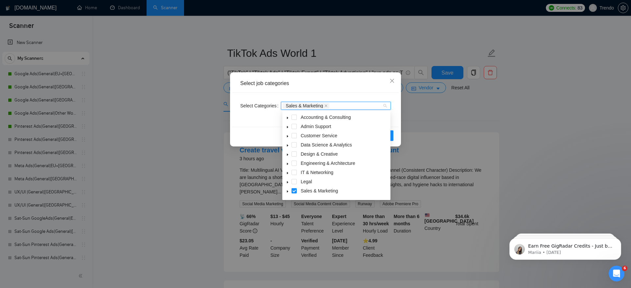
scroll to position [26, 0]
click at [287, 166] on icon "caret-down" at bounding box center [287, 165] width 3 height 3
click at [195, 176] on div "Select job categories Select Categories Sales & Marketing Reset OK" at bounding box center [315, 144] width 631 height 288
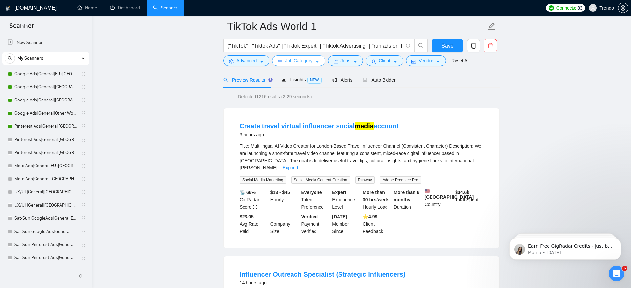
scroll to position [0, 0]
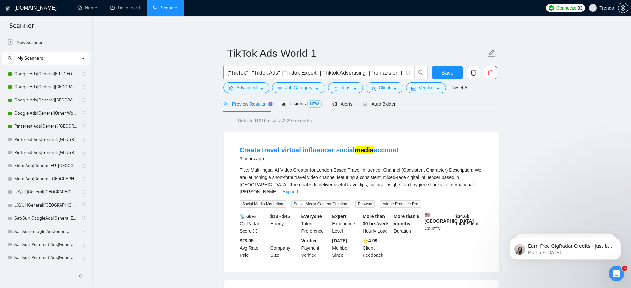
click at [296, 75] on input "("TikTok" | "Tiktok Ads" | "Tiktok Expert" | "Tiktok Advertising" | "run ads on…" at bounding box center [314, 73] width 175 height 8
click at [242, 72] on input "("TikTok" | "Tiktok Ads" | "Tiktok Expert" | "Tiktok Advertising" | "run ads on…" at bounding box center [314, 73] width 175 height 8
drag, startPoint x: 242, startPoint y: 71, endPoint x: 374, endPoint y: 70, distance: 132.4
click at [374, 70] on input "("TikTok" | "Tiktok Ads" | "Tiktok Expert" | "Tiktok Advertising" | "run ads on…" at bounding box center [314, 73] width 175 height 8
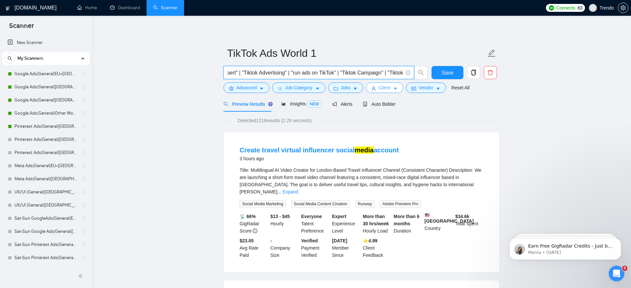
scroll to position [0, 118]
click at [298, 189] on link "Expand" at bounding box center [290, 191] width 15 height 5
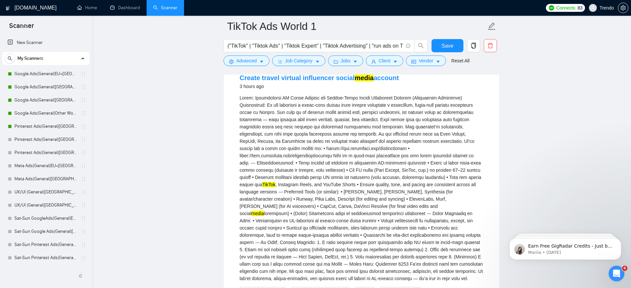
scroll to position [0, 0]
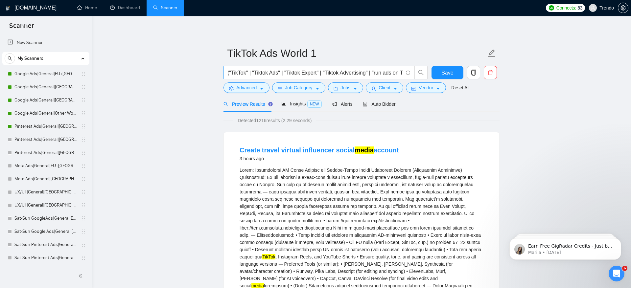
click at [381, 69] on input "("TikTok" | "Tiktok Ads" | "Tiktok Expert" | "Tiktok Advertising" | "run ads on…" at bounding box center [314, 73] width 175 height 8
click at [301, 75] on input "("TikTok" | "Tiktok Ads" | "Tiktok Expert" | "Tiktok Advertising" | "run ads on…" at bounding box center [314, 73] width 175 height 8
drag, startPoint x: 247, startPoint y: 73, endPoint x: 552, endPoint y: 76, distance: 305.7
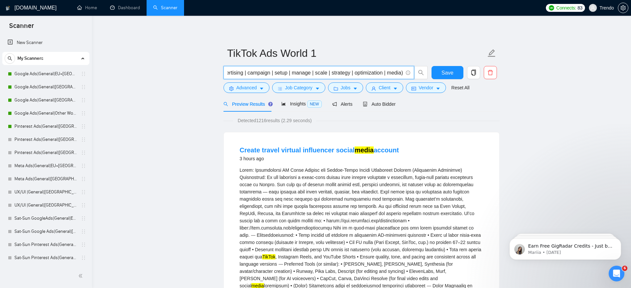
scroll to position [0, 0]
click at [474, 74] on icon "copy" at bounding box center [474, 73] width 6 height 6
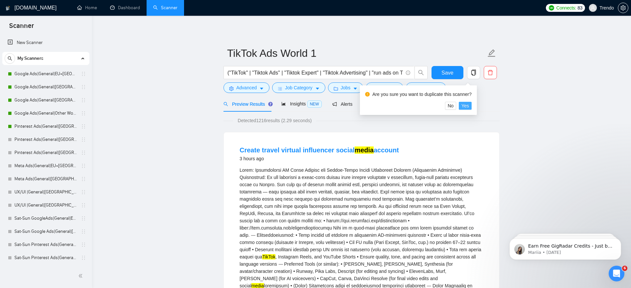
click at [469, 107] on span "Yes" at bounding box center [465, 105] width 8 height 7
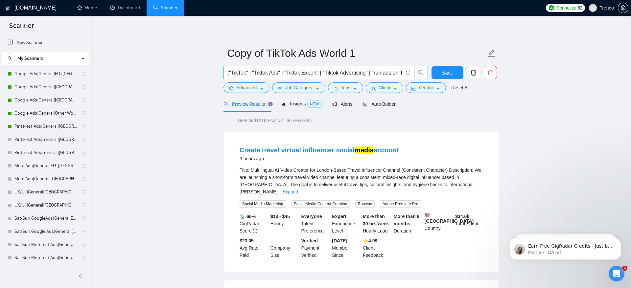
click at [232, 71] on input "("TikTok" | "Tiktok Ads" | "Tiktok Expert" | "Tiktok Advertising" | "run ads on…" at bounding box center [314, 73] width 175 height 8
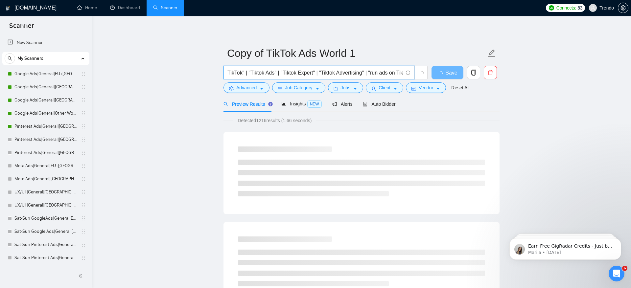
scroll to position [0, 329]
drag, startPoint x: 244, startPoint y: 71, endPoint x: 512, endPoint y: 76, distance: 268.2
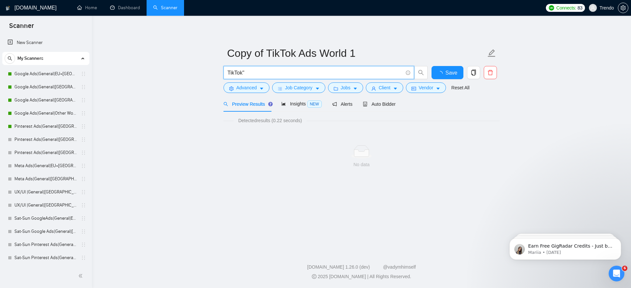
scroll to position [0, 0]
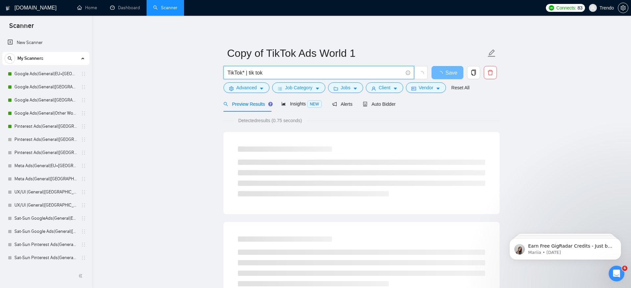
click at [249, 70] on input "TikTok* | tik tok" at bounding box center [314, 73] width 175 height 8
click at [313, 70] on input "TikTok* | "tik tok" at bounding box center [314, 73] width 175 height 8
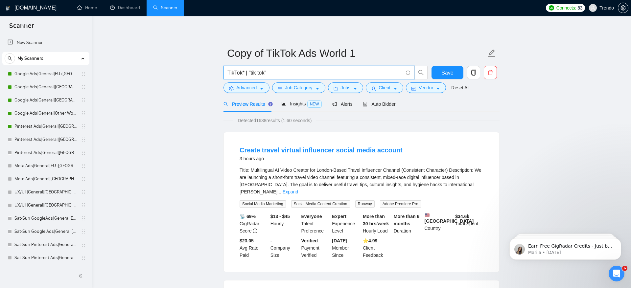
click at [312, 75] on input "TikTok* | "tik tok"" at bounding box center [314, 73] width 175 height 8
type input "TikTok* | "tik tok""
click at [259, 89] on button "Advanced" at bounding box center [246, 87] width 46 height 11
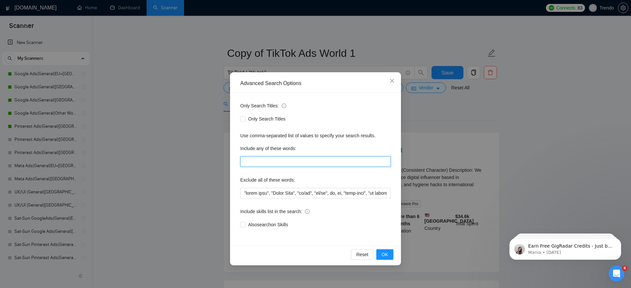
click at [305, 158] on input "text" at bounding box center [315, 161] width 151 height 11
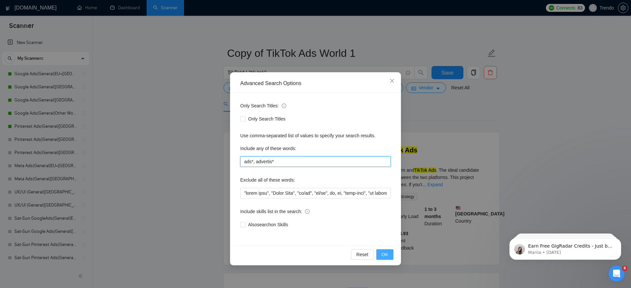
type input "ads*, advertis*"
click at [389, 257] on button "OK" at bounding box center [384, 254] width 17 height 11
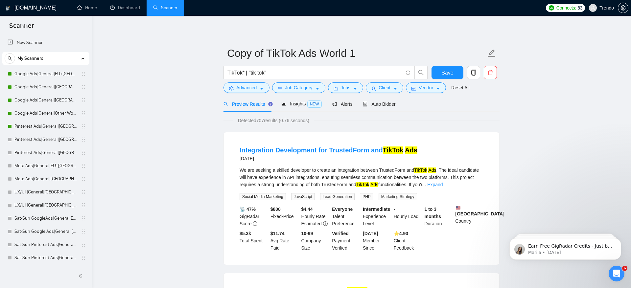
click at [363, 121] on div "Detected 707 results (0.76 seconds)" at bounding box center [361, 120] width 276 height 7
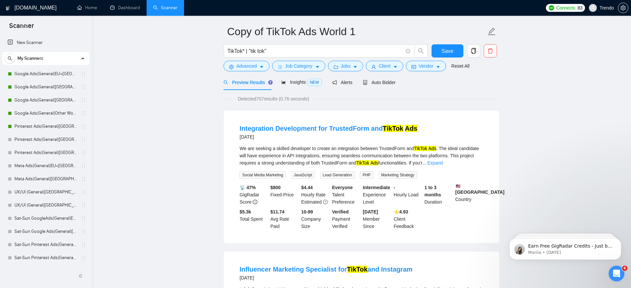
scroll to position [22, 0]
click at [252, 65] on span "Advanced" at bounding box center [246, 65] width 20 height 7
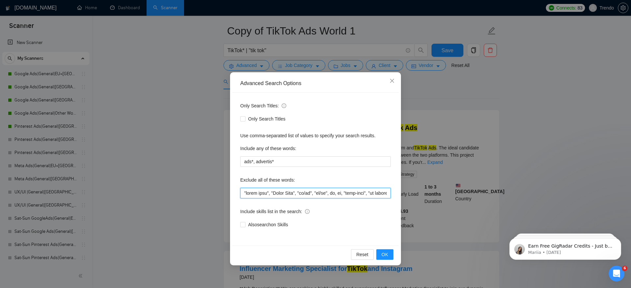
click at [244, 192] on input "text" at bounding box center [315, 193] width 151 height 11
type input "develop*, "click farm", "Click Farm", "ux/ui", "ui/ux", ux, ui, "part-time", "n…"
click at [391, 253] on button "OK" at bounding box center [384, 254] width 17 height 11
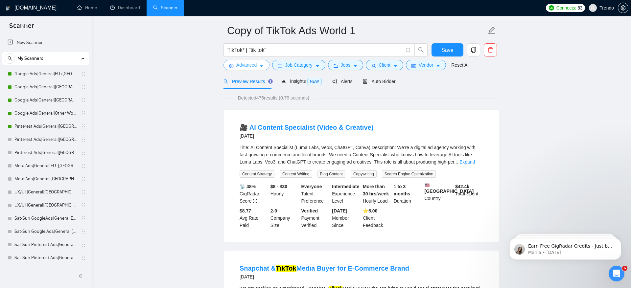
scroll to position [32, 0]
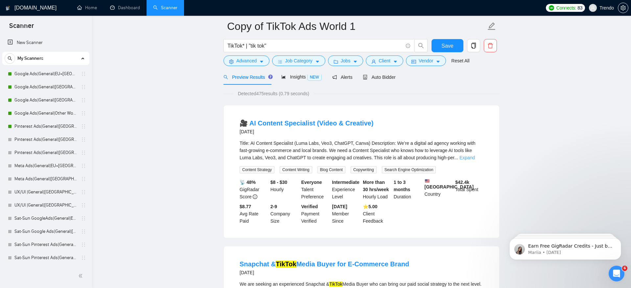
click at [475, 158] on link "Expand" at bounding box center [466, 157] width 15 height 5
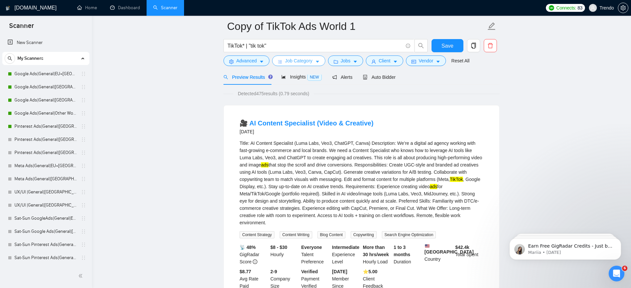
click at [297, 62] on span "Job Category" at bounding box center [298, 60] width 27 height 7
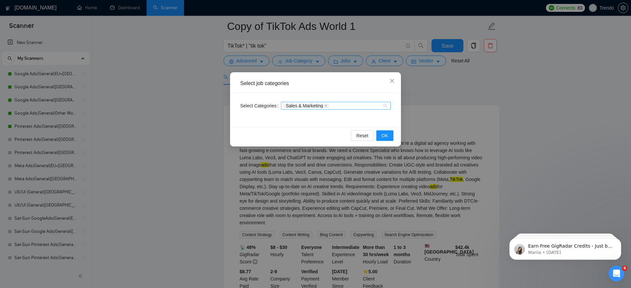
click at [354, 109] on div "Sales & Marketing" at bounding box center [333, 106] width 100 height 7
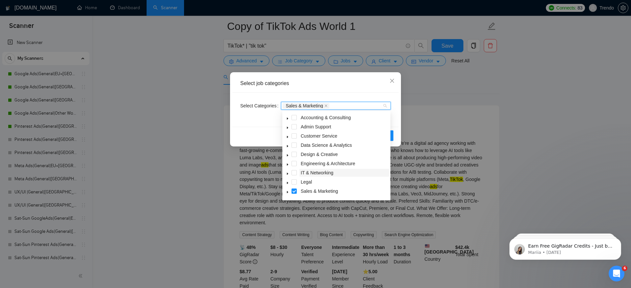
scroll to position [26, 0]
click at [288, 166] on icon "caret-down" at bounding box center [287, 166] width 1 height 2
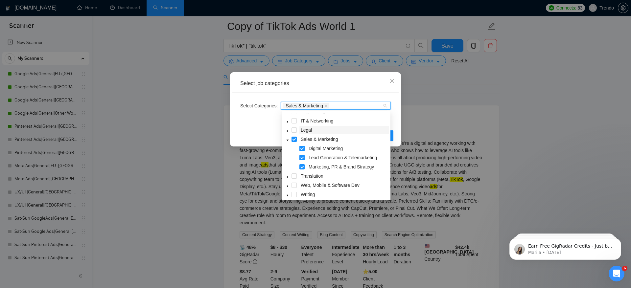
scroll to position [51, 0]
click at [304, 159] on span at bounding box center [301, 158] width 5 height 5
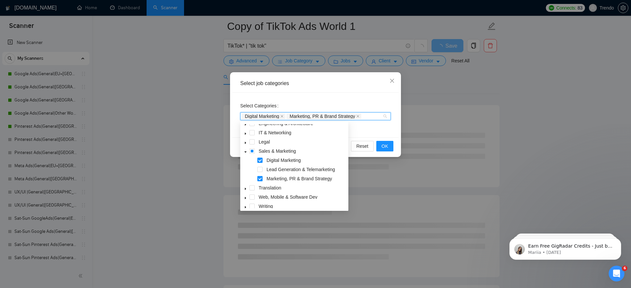
click at [258, 178] on span at bounding box center [259, 178] width 5 height 5
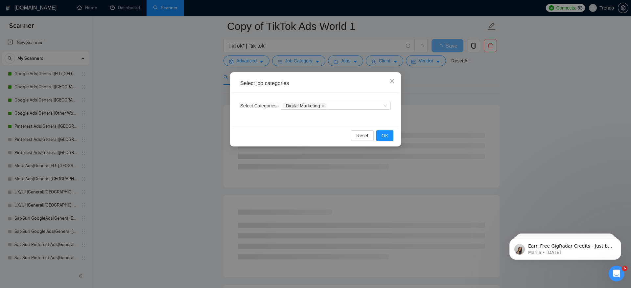
click at [249, 128] on div "Reset OK" at bounding box center [315, 135] width 166 height 17
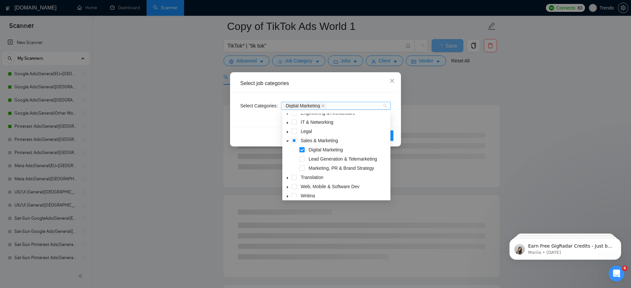
click at [344, 104] on div "Digital Marketing" at bounding box center [333, 106] width 100 height 7
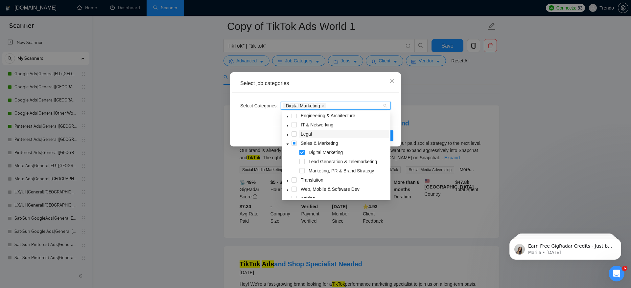
scroll to position [54, 0]
click at [243, 129] on div "Reset OK" at bounding box center [315, 135] width 166 height 17
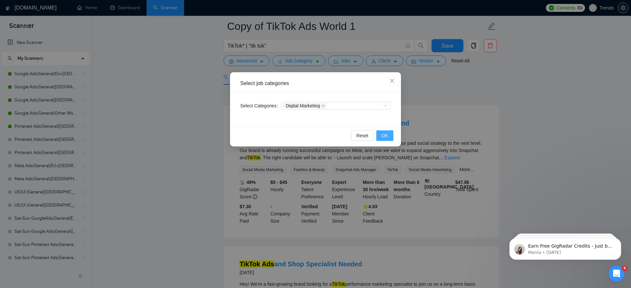
click at [386, 134] on span "OK" at bounding box center [385, 135] width 7 height 7
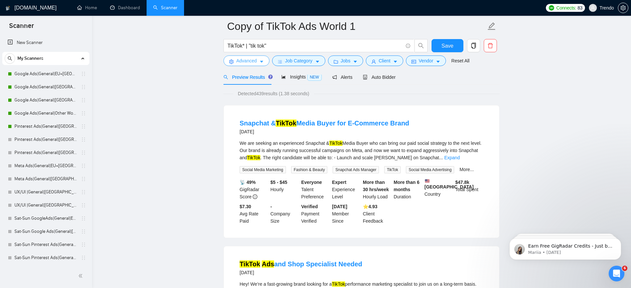
click at [255, 65] on button "Advanced" at bounding box center [246, 61] width 46 height 11
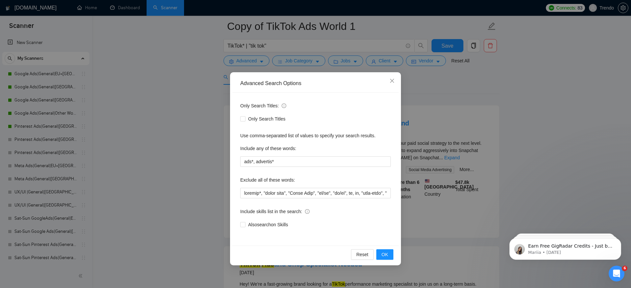
click at [184, 184] on div "Advanced Search Options Only Search Titles: Only Search Titles Use comma-separa…" at bounding box center [315, 144] width 631 height 288
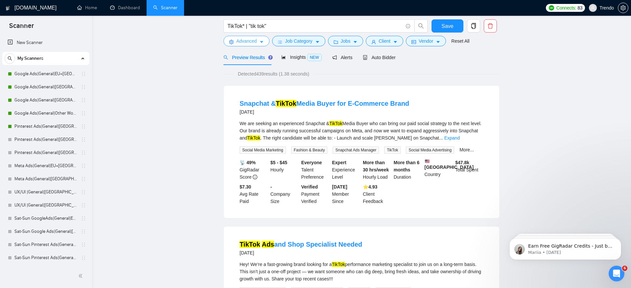
scroll to position [0, 0]
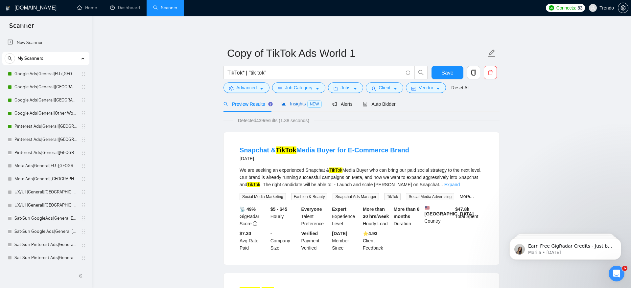
click at [295, 101] on div "Insights NEW" at bounding box center [301, 104] width 40 height 8
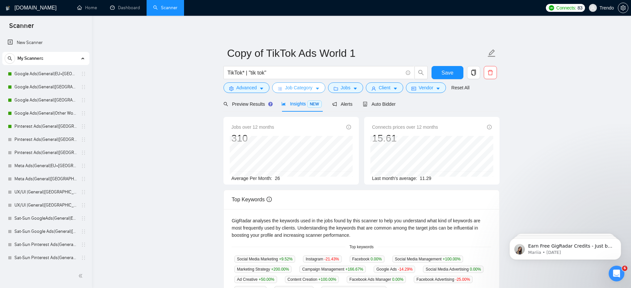
click at [291, 86] on span "Job Category" at bounding box center [298, 87] width 27 height 7
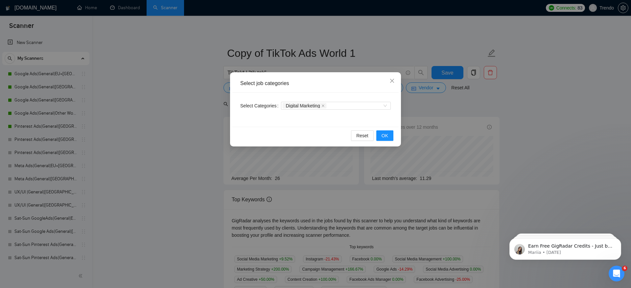
click at [156, 141] on div "Select job categories Select Categories Digital Marketing Reset OK" at bounding box center [315, 144] width 631 height 288
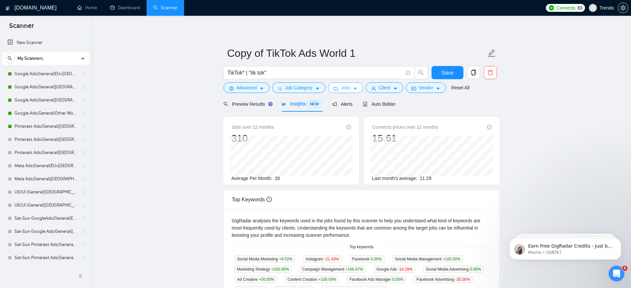
click at [350, 90] on span "Jobs" at bounding box center [346, 87] width 10 height 7
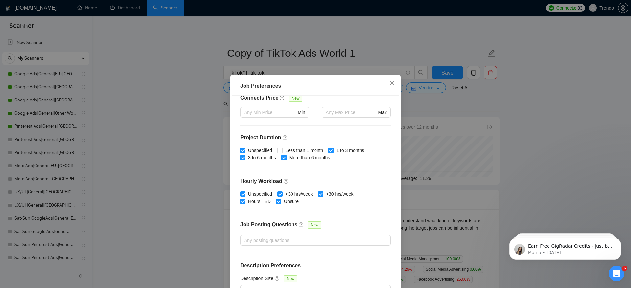
scroll to position [168, 0]
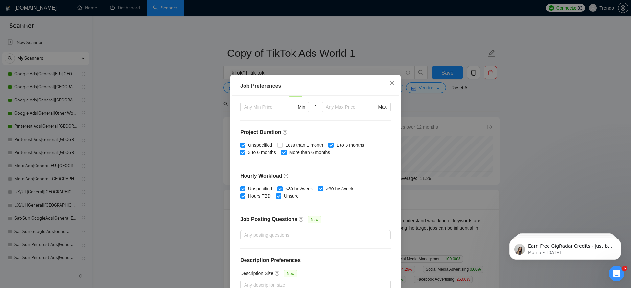
click at [450, 112] on div "Job Preferences Budget Project Type All Fixed Price Hourly Rate Fixed Price Bud…" at bounding box center [315, 144] width 631 height 288
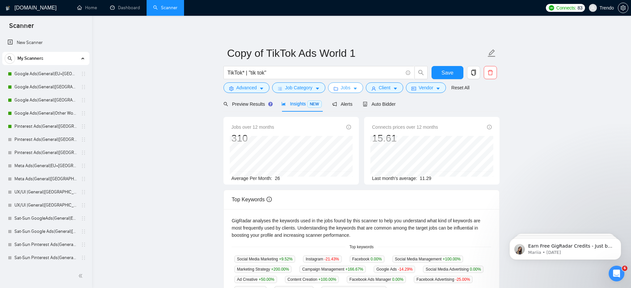
click at [346, 87] on span "Jobs" at bounding box center [346, 87] width 10 height 7
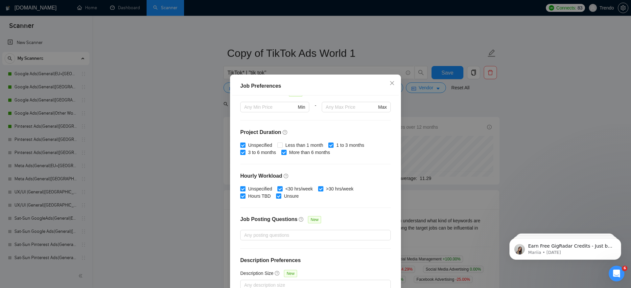
click at [450, 107] on div "Job Preferences Budget Project Type All Fixed Price Hourly Rate Fixed Price Bud…" at bounding box center [315, 144] width 631 height 288
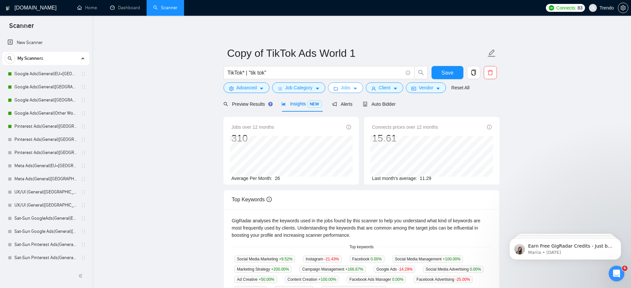
click at [346, 92] on button "Jobs" at bounding box center [345, 87] width 35 height 11
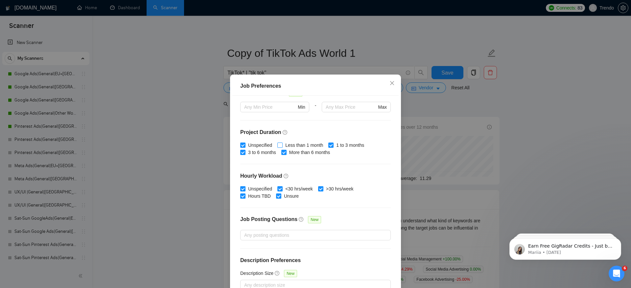
click at [305, 144] on span "Less than 1 month" at bounding box center [304, 145] width 43 height 7
click at [282, 144] on input "Less than 1 month" at bounding box center [279, 145] width 5 height 5
checkbox input "true"
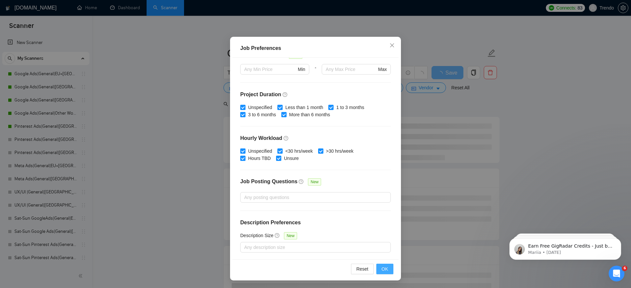
click at [384, 268] on span "OK" at bounding box center [385, 269] width 7 height 7
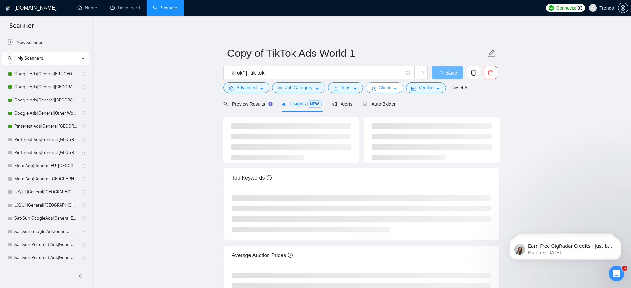
click at [385, 85] on span "Client" at bounding box center [385, 87] width 12 height 7
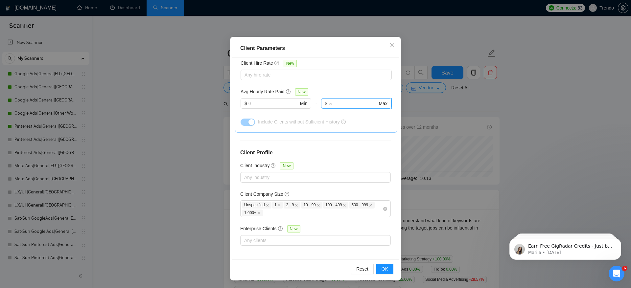
scroll to position [0, 0]
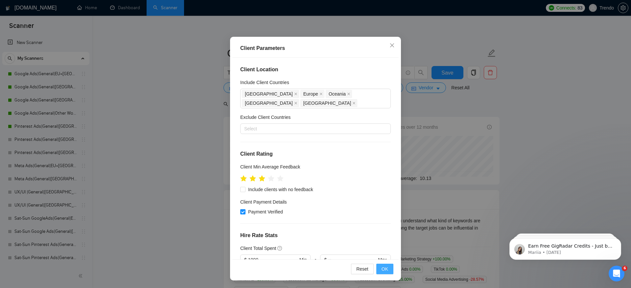
click at [385, 268] on span "OK" at bounding box center [385, 269] width 7 height 7
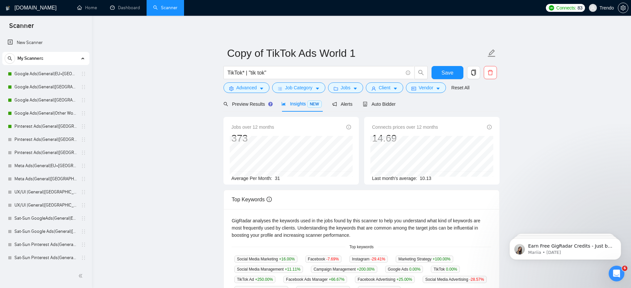
scroll to position [3, 0]
click at [425, 93] on button "Vendor" at bounding box center [426, 87] width 40 height 11
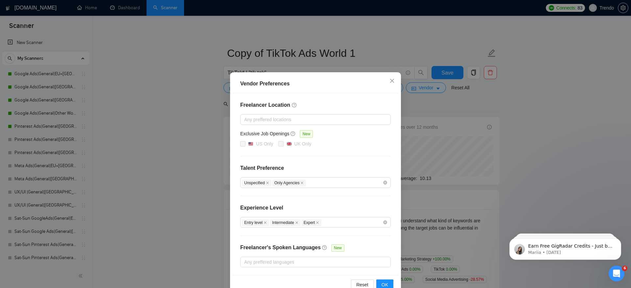
scroll to position [14, 0]
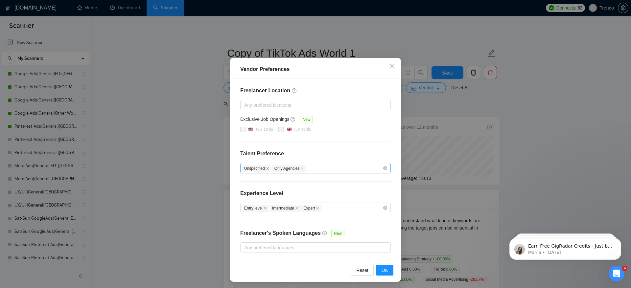
click at [341, 167] on div "Unspecified Only Agencies" at bounding box center [312, 168] width 141 height 8
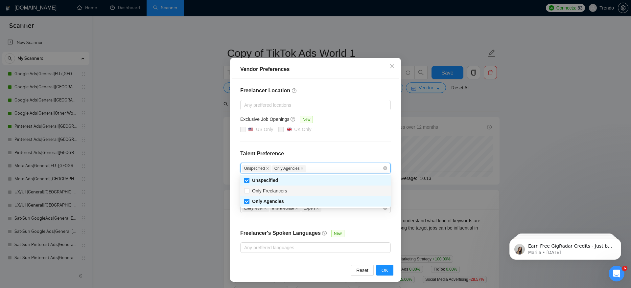
click at [337, 193] on div "Only Freelancers" at bounding box center [315, 190] width 143 height 7
checkbox input "true"
click at [387, 272] on button "OK" at bounding box center [384, 270] width 17 height 11
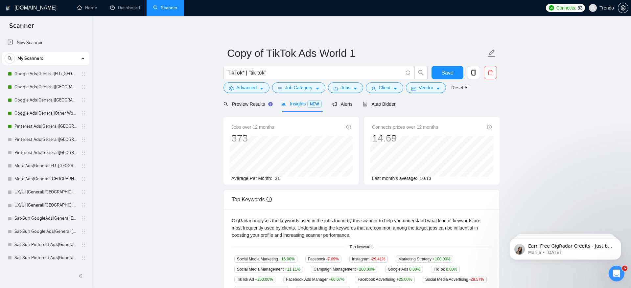
scroll to position [0, 0]
click at [240, 105] on span "Preview Results" at bounding box center [246, 104] width 47 height 5
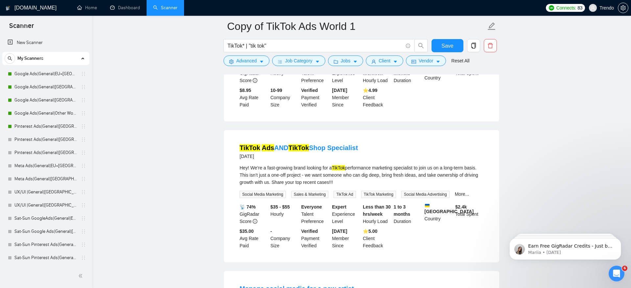
scroll to position [1330, 0]
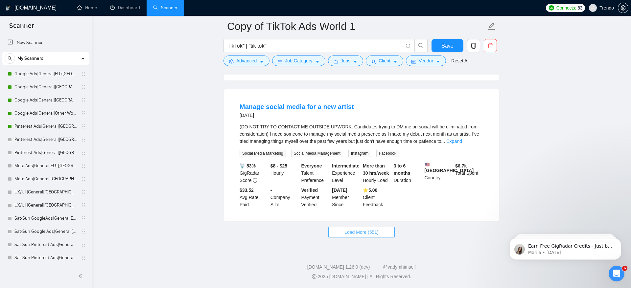
click at [361, 232] on span "Load More (551)" at bounding box center [361, 232] width 34 height 7
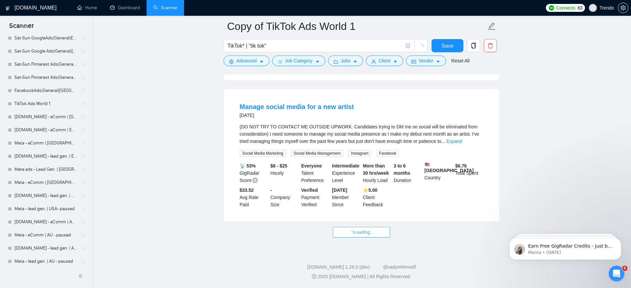
scroll to position [250, 0]
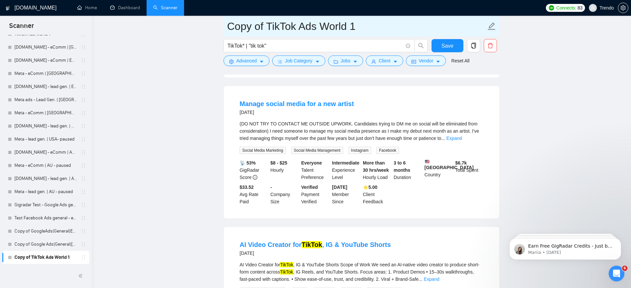
drag, startPoint x: 263, startPoint y: 27, endPoint x: 180, endPoint y: 27, distance: 82.5
click at [180, 27] on main "Copy of TikTok Ads World 1 TikTok* | "tik tok" Save Advanced Job Category Jobs …" at bounding box center [362, 198] width 518 height 3005
type input "ex TikTok Ads World 1"
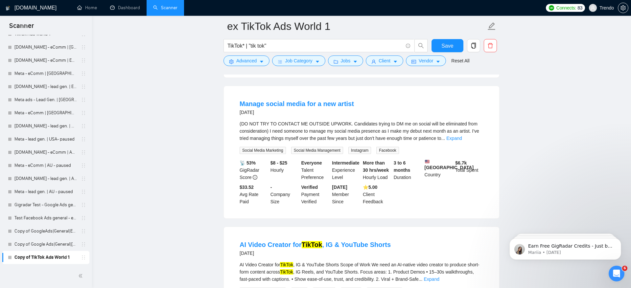
click at [593, 103] on main "ex TikTok Ads World 1 TikTok* | "tik tok" Save Advanced Job Category Jobs Clien…" at bounding box center [362, 198] width 518 height 3005
click at [303, 61] on span "Job Category" at bounding box center [298, 60] width 27 height 7
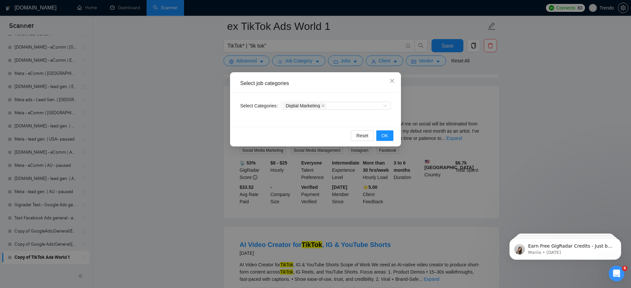
click at [196, 129] on div "Select job categories Select Categories Digital Marketing Reset OK" at bounding box center [315, 144] width 631 height 288
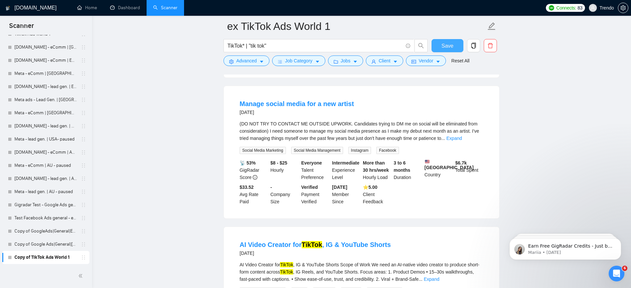
click at [446, 47] on span "Save" at bounding box center [447, 46] width 12 height 8
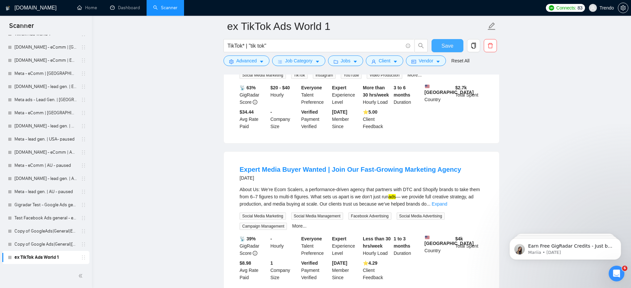
scroll to position [1660, 0]
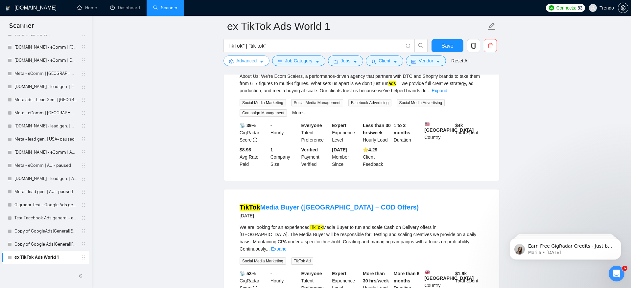
click at [243, 62] on span "Advanced" at bounding box center [246, 60] width 20 height 7
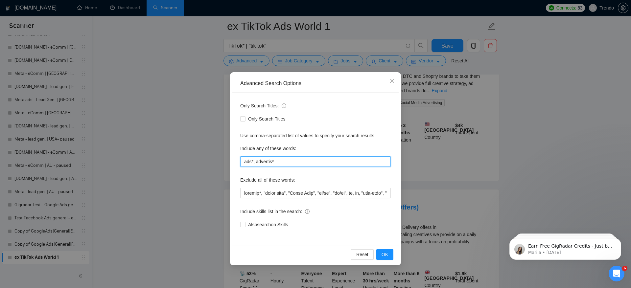
click at [301, 166] on input "ads*, advertis*" at bounding box center [315, 161] width 151 height 11
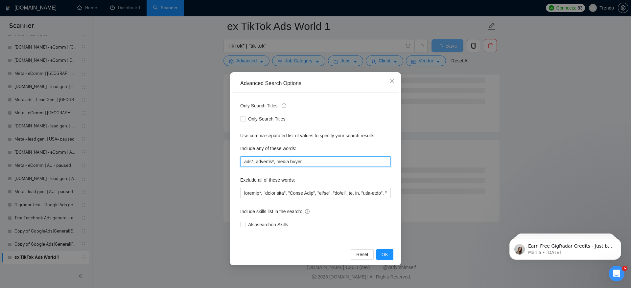
scroll to position [1330, 0]
click at [278, 161] on input "ads*, advertis*, media buyer"" at bounding box center [315, 161] width 151 height 11
type input "ads*, advertis*, "media buyer""
click at [353, 176] on div "Exclude all of these words:" at bounding box center [315, 181] width 151 height 13
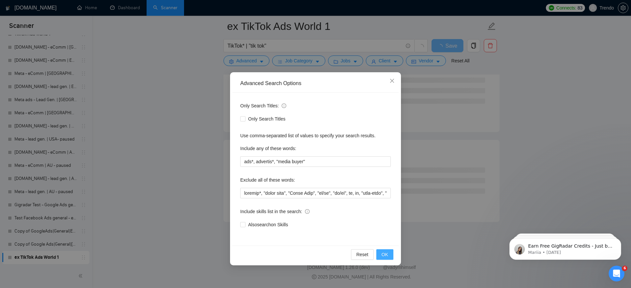
click at [384, 254] on span "OK" at bounding box center [385, 254] width 7 height 7
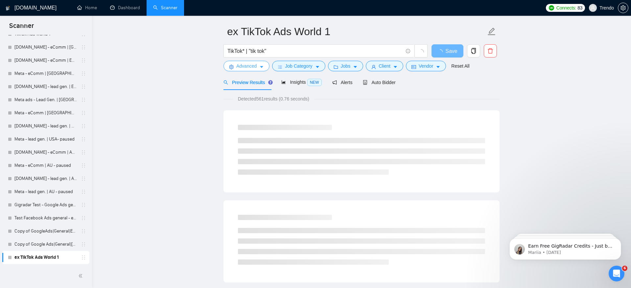
scroll to position [0, 0]
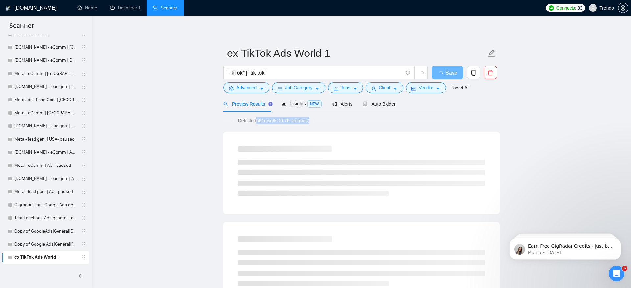
drag, startPoint x: 257, startPoint y: 120, endPoint x: 375, endPoint y: 125, distance: 118.1
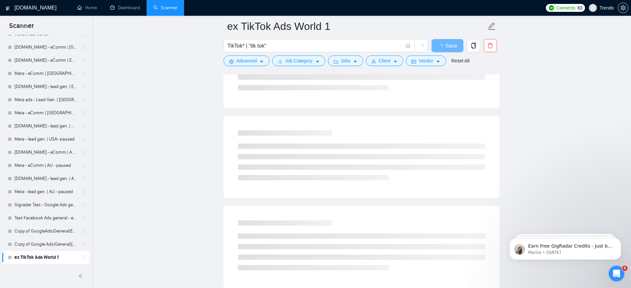
scroll to position [212, 0]
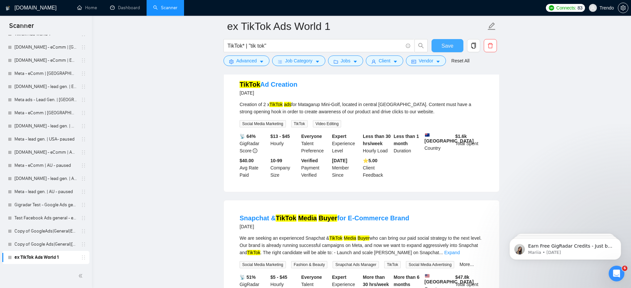
click at [457, 43] on button "Save" at bounding box center [448, 45] width 32 height 13
click at [477, 46] on span "copy" at bounding box center [473, 46] width 12 height 6
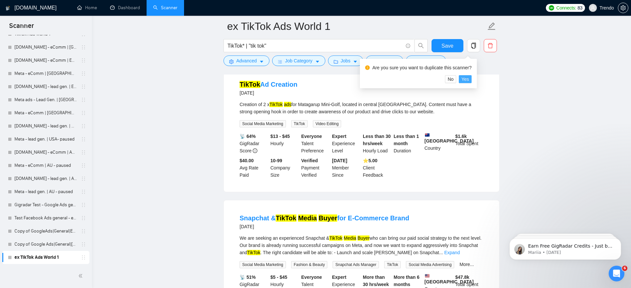
click at [469, 82] on span "Yes" at bounding box center [465, 79] width 8 height 7
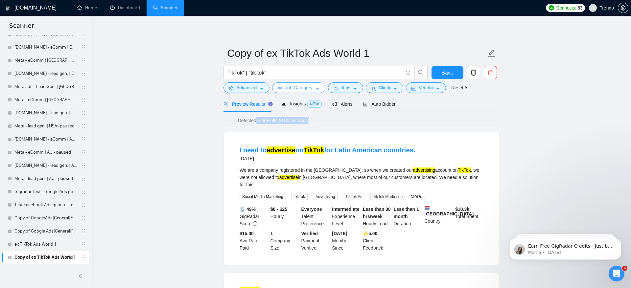
click at [303, 90] on span "Job Category" at bounding box center [298, 87] width 27 height 7
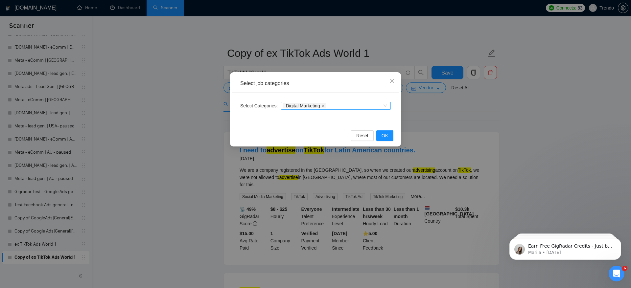
click at [324, 106] on icon "close" at bounding box center [322, 105] width 3 height 3
click at [343, 107] on div at bounding box center [333, 105] width 100 height 5
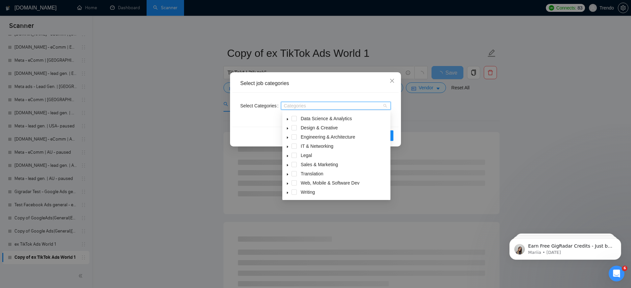
scroll to position [26, 0]
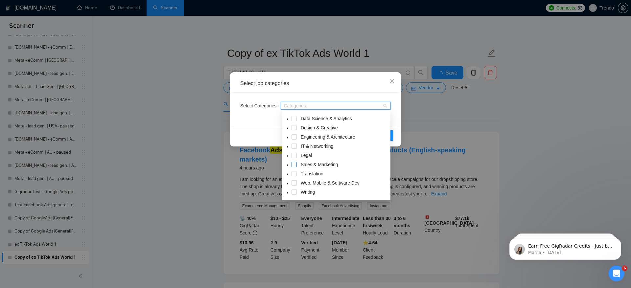
click at [293, 166] on span at bounding box center [294, 164] width 5 height 5
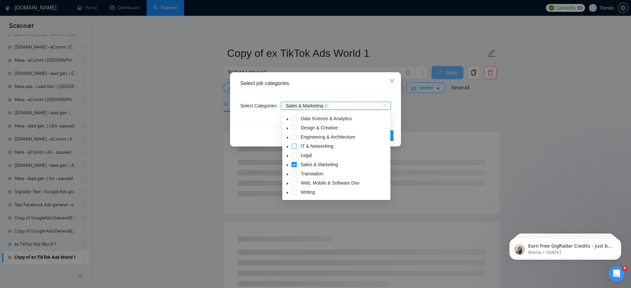
click at [295, 145] on span at bounding box center [294, 146] width 5 height 5
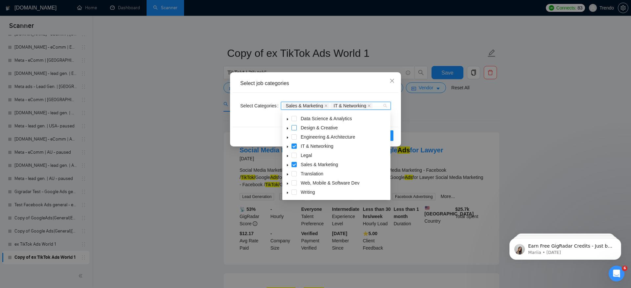
click at [295, 128] on span at bounding box center [294, 127] width 5 height 5
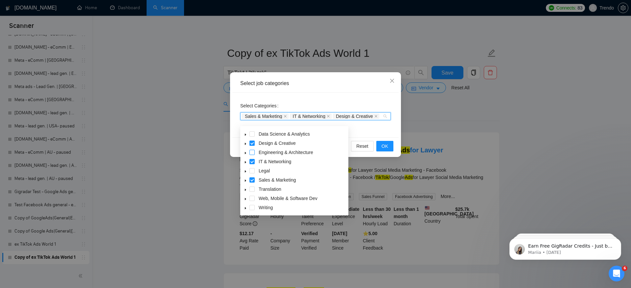
click at [251, 152] on span at bounding box center [251, 152] width 5 height 5
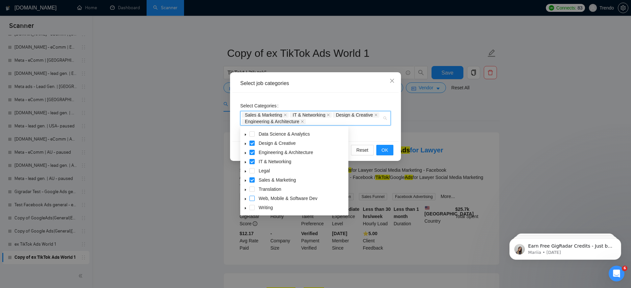
click at [254, 198] on span at bounding box center [251, 198] width 5 height 5
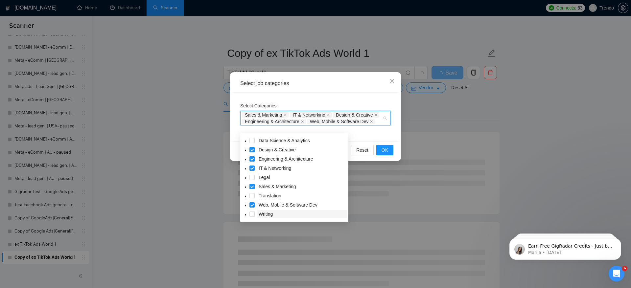
click at [264, 214] on span "Writing" at bounding box center [266, 214] width 14 height 5
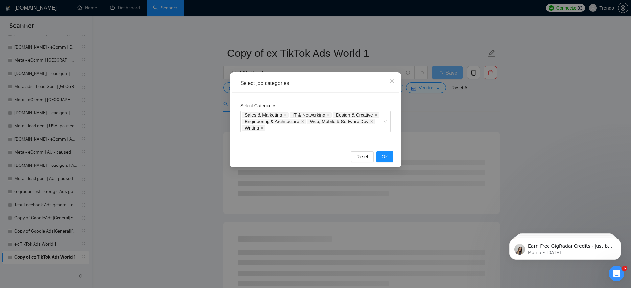
click at [373, 140] on div "Select Categories Sales & Marketing IT & Networking Design & Creative Engineeri…" at bounding box center [315, 120] width 166 height 55
click at [388, 154] on button "OK" at bounding box center [384, 157] width 17 height 11
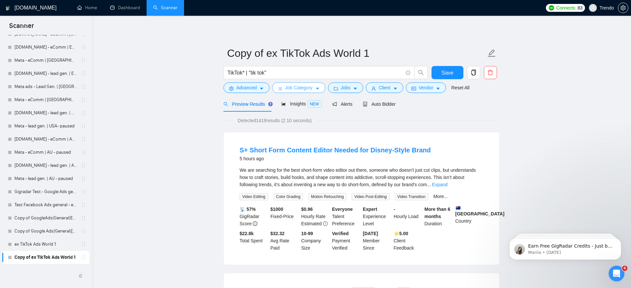
click at [301, 88] on span "Job Category" at bounding box center [298, 87] width 27 height 7
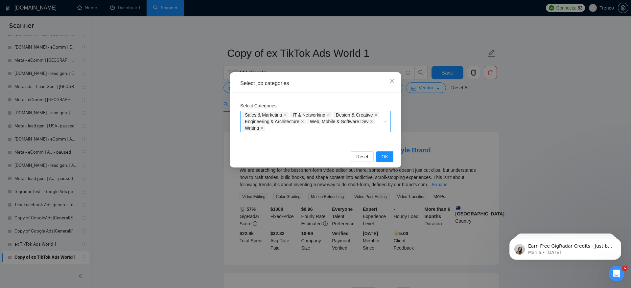
click at [263, 114] on span "Sales & Marketing" at bounding box center [263, 115] width 37 height 5
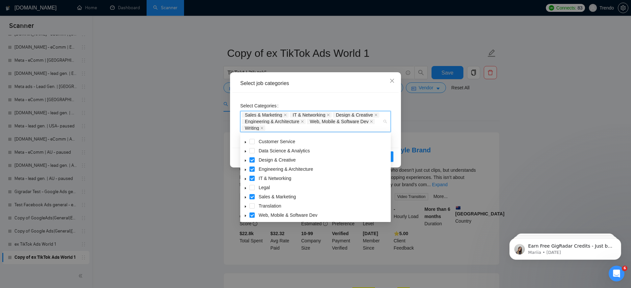
scroll to position [26, 0]
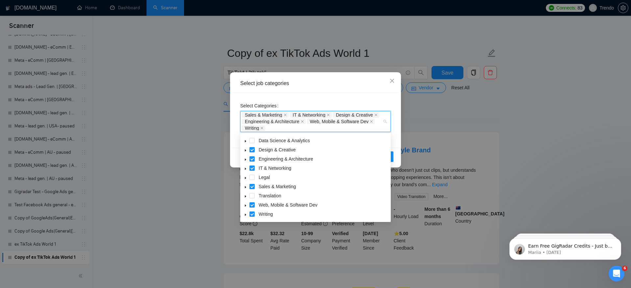
click at [245, 185] on span at bounding box center [246, 187] width 8 height 8
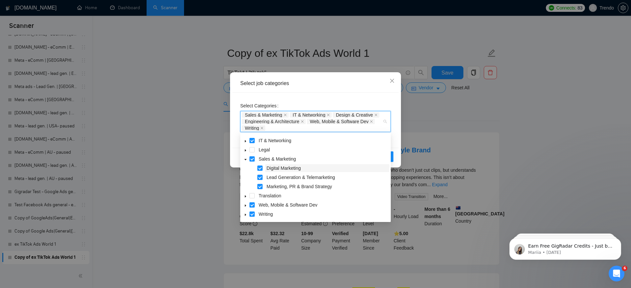
scroll to position [54, 0]
click at [304, 169] on span "Digital Marketing" at bounding box center [327, 168] width 124 height 8
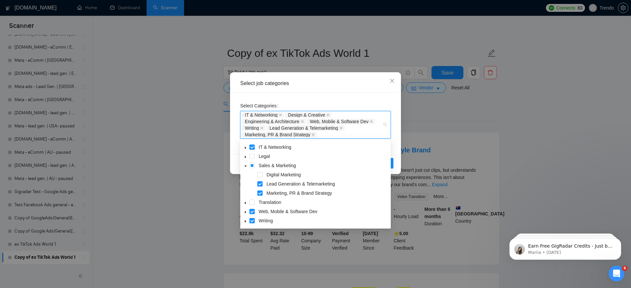
click at [392, 148] on div "Select Categories IT & Networking Design & Creative Engineering & Architecture …" at bounding box center [315, 124] width 166 height 62
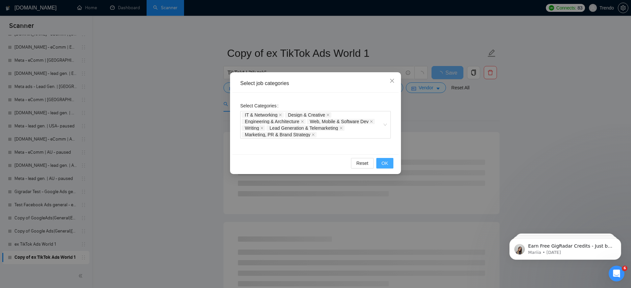
click at [388, 164] on button "OK" at bounding box center [384, 163] width 17 height 11
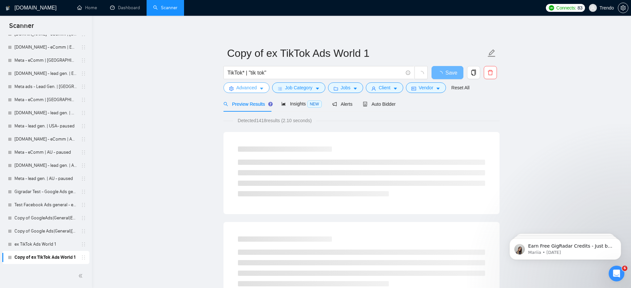
click at [235, 88] on button "Advanced" at bounding box center [246, 87] width 46 height 11
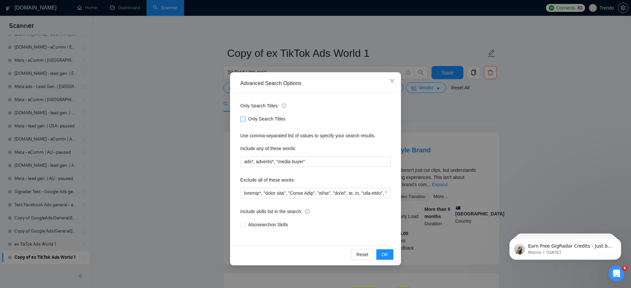
click at [243, 118] on input "Only Search Titles" at bounding box center [242, 118] width 5 height 5
checkbox input "true"
click at [389, 255] on button "OK" at bounding box center [384, 254] width 17 height 11
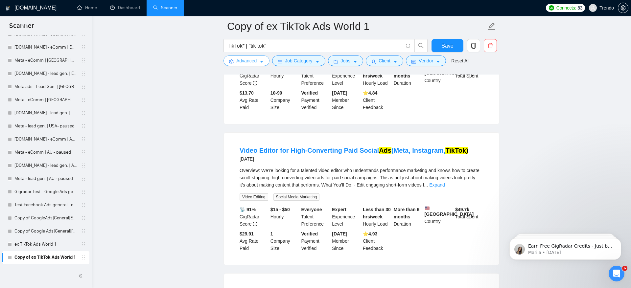
scroll to position [322, 0]
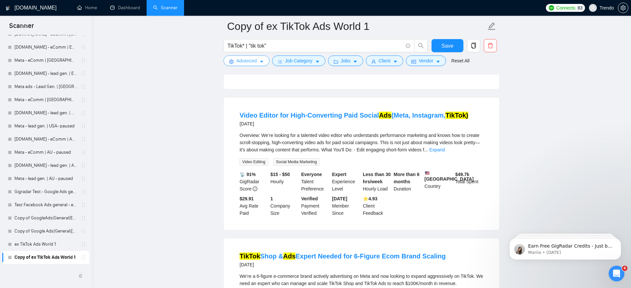
click at [245, 63] on span "Advanced" at bounding box center [246, 60] width 20 height 7
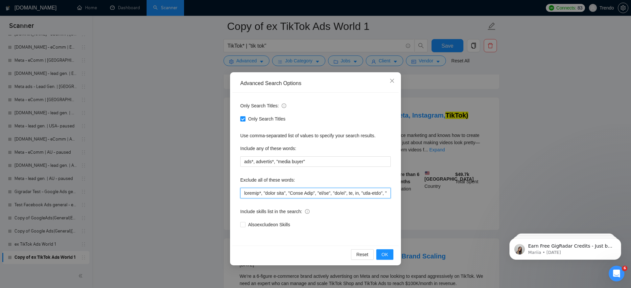
click at [243, 191] on input "text" at bounding box center [315, 193] width 151 height 11
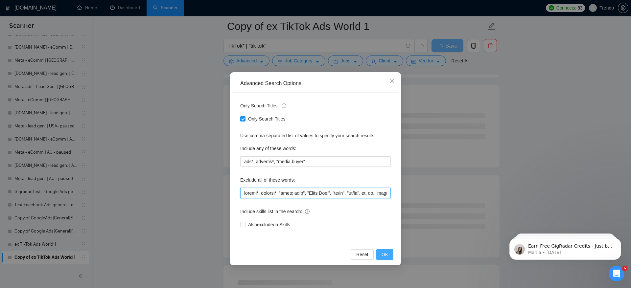
type input "editor*, develop*, "click farm", "Click Farm", "ux/ui", "ui/ux", ux, ui, "part-…"
click at [391, 254] on button "OK" at bounding box center [384, 254] width 17 height 11
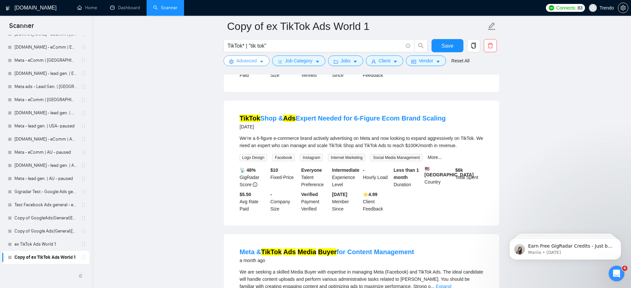
scroll to position [179, 0]
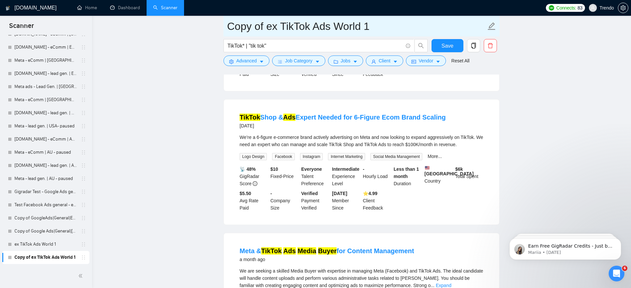
drag, startPoint x: 275, startPoint y: 27, endPoint x: 182, endPoint y: 27, distance: 92.7
type input "other cat TikTok Ads World 1"
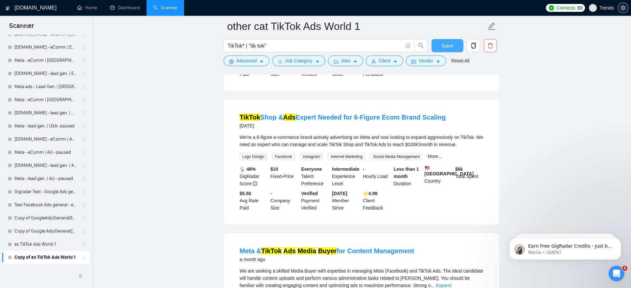
click at [436, 41] on button "Save" at bounding box center [448, 45] width 32 height 13
click at [247, 62] on span "Advanced" at bounding box center [246, 60] width 20 height 7
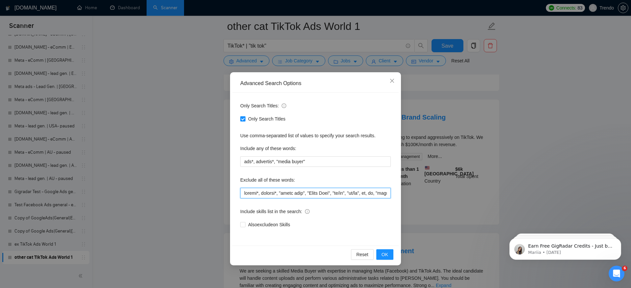
click at [242, 193] on input "text" at bounding box center [315, 193] width 151 height 11
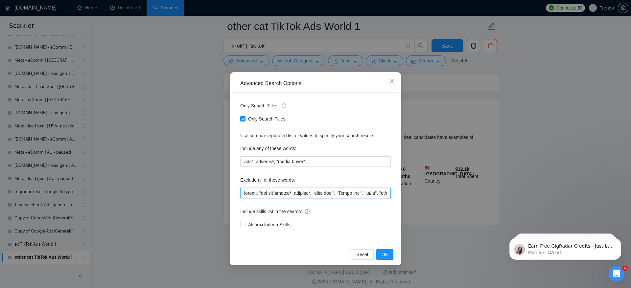
click at [256, 195] on input "text" at bounding box center [315, 193] width 151 height 11
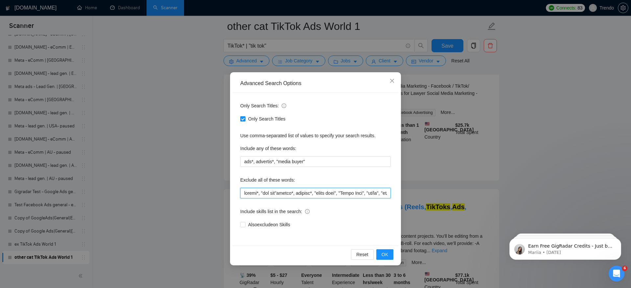
scroll to position [179, 0]
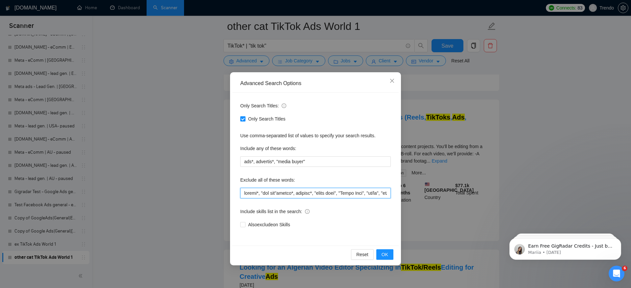
click at [277, 195] on input "text" at bounding box center [315, 193] width 151 height 11
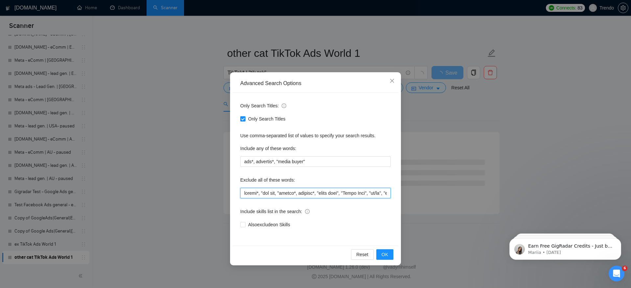
scroll to position [0, 0]
type input "tiktok*, "tik tok, "editor*, develop*, "click farm", "Click Farm", "ux/ui", "ui…"
click at [386, 255] on span "OK" at bounding box center [385, 254] width 7 height 7
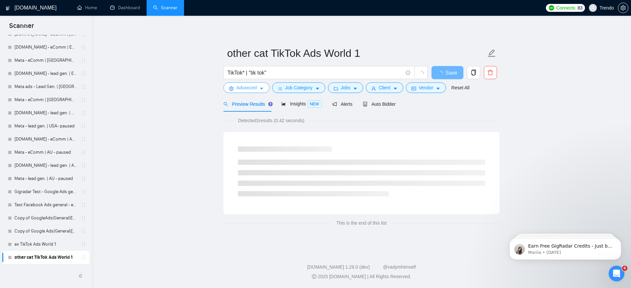
click at [254, 88] on span "Advanced" at bounding box center [246, 87] width 20 height 7
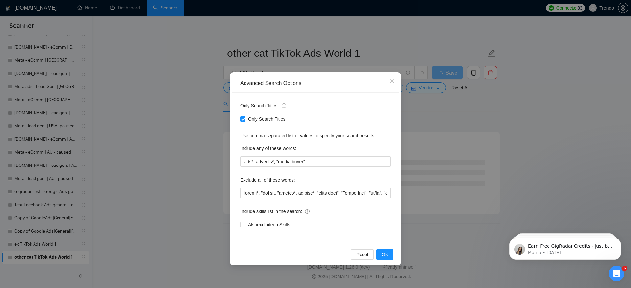
click at [242, 118] on input "Only Search Titles" at bounding box center [242, 118] width 5 height 5
checkbox input "false"
click at [382, 256] on span "OK" at bounding box center [385, 254] width 7 height 7
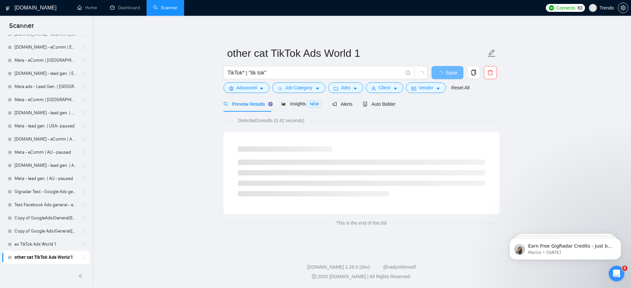
click at [277, 80] on div "TikTok* | "tik tok"" at bounding box center [325, 74] width 207 height 16
click at [290, 91] on span "Job Category" at bounding box center [298, 87] width 27 height 7
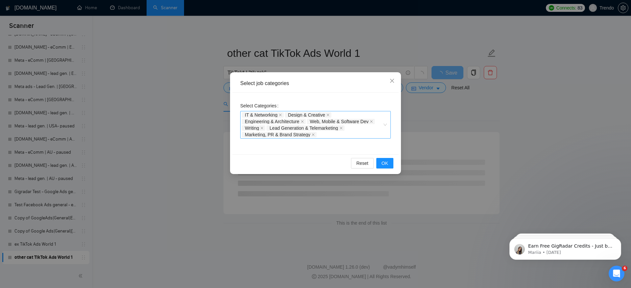
click at [340, 135] on div "IT & Networking Design & Creative Engineering & Architecture Web, Mobile & Soft…" at bounding box center [312, 125] width 141 height 26
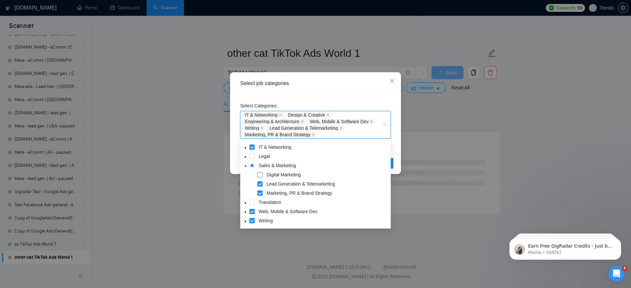
click at [262, 174] on span at bounding box center [259, 174] width 5 height 5
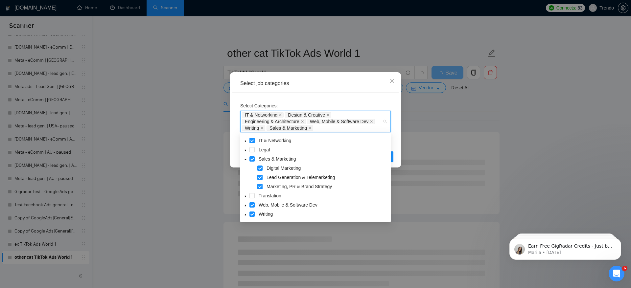
click at [281, 113] on span at bounding box center [280, 115] width 3 height 5
click at [286, 114] on icon "close" at bounding box center [284, 114] width 3 height 3
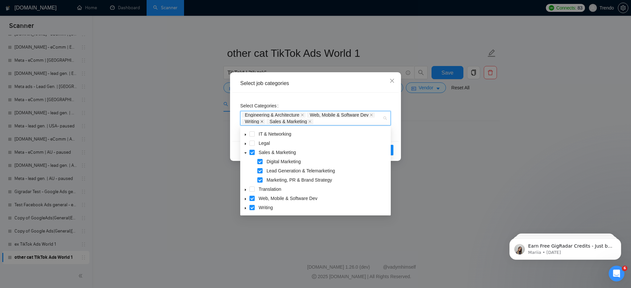
click at [262, 120] on icon "close" at bounding box center [262, 121] width 3 height 3
click at [303, 113] on icon "close" at bounding box center [302, 114] width 3 height 3
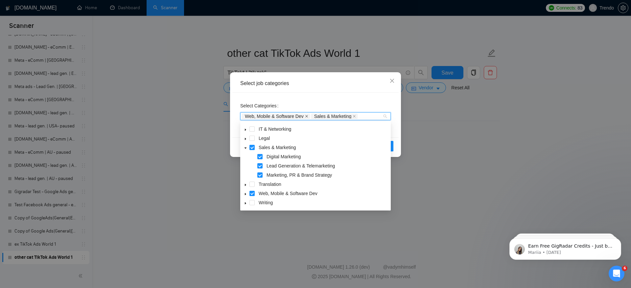
click at [307, 116] on icon "close" at bounding box center [306, 116] width 3 height 3
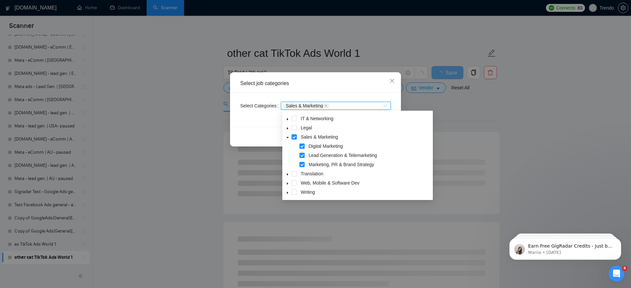
click at [254, 129] on div "Reset OK" at bounding box center [315, 135] width 166 height 17
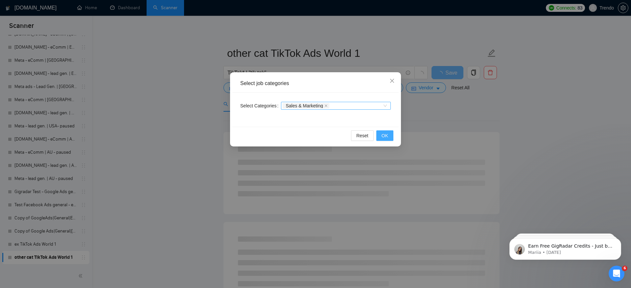
click at [390, 137] on button "OK" at bounding box center [384, 135] width 17 height 11
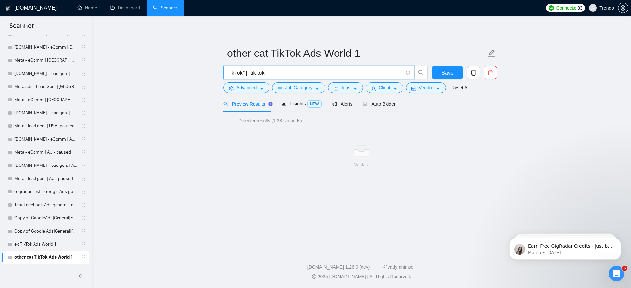
click at [279, 74] on input "TikTok* | "tik tok"" at bounding box center [314, 73] width 175 height 8
drag, startPoint x: 279, startPoint y: 74, endPoint x: 166, endPoint y: 74, distance: 112.7
click at [166, 74] on main "other cat TikTok Ads World 1 TikTok* | "tik tok" Save Advanced Job Category Job…" at bounding box center [362, 131] width 518 height 211
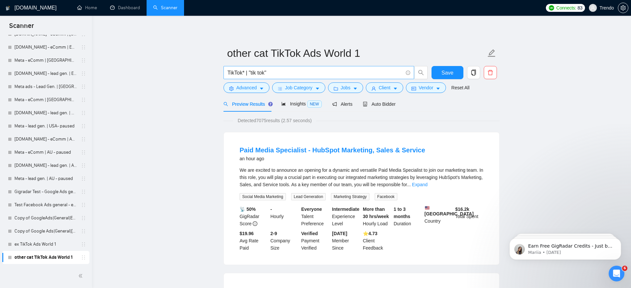
click at [292, 78] on span "TikTok* | "tik tok"" at bounding box center [318, 72] width 191 height 13
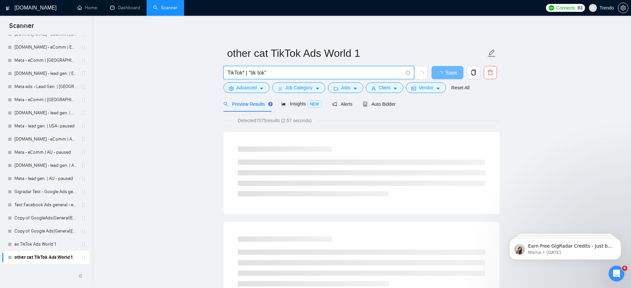
click at [292, 68] on span "TikTok* | "tik tok"" at bounding box center [318, 72] width 191 height 13
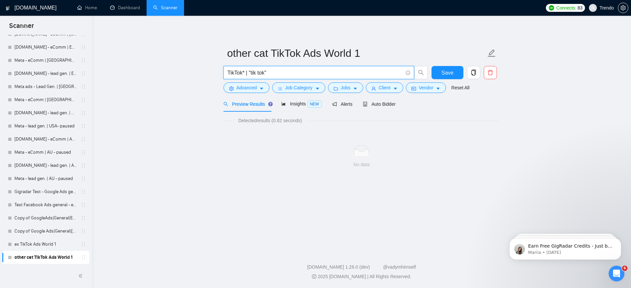
click at [316, 71] on input "TikTok* | "tik tok"" at bounding box center [314, 73] width 175 height 8
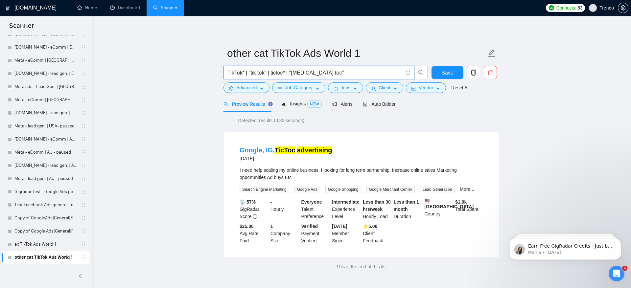
click at [334, 74] on input "TikTok* | "tik tok" | tictoc* | "tic toc"" at bounding box center [314, 73] width 175 height 8
click at [329, 73] on input "TikTok* | "tik tok" | tictoc* | "tic toc" | tictok | tiktoc*" at bounding box center [314, 73] width 175 height 8
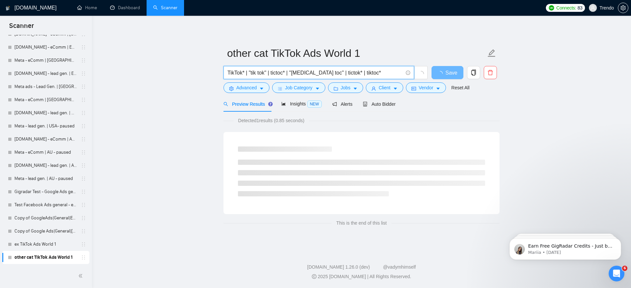
click at [377, 72] on input "TikTok* | "tik tok" | tictoc* | "tic toc" | tictok* | tiktoc*" at bounding box center [314, 73] width 175 height 8
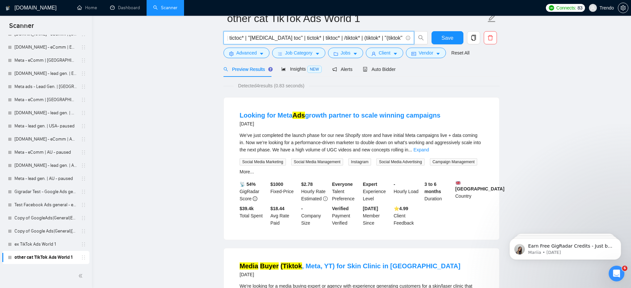
scroll to position [41, 0]
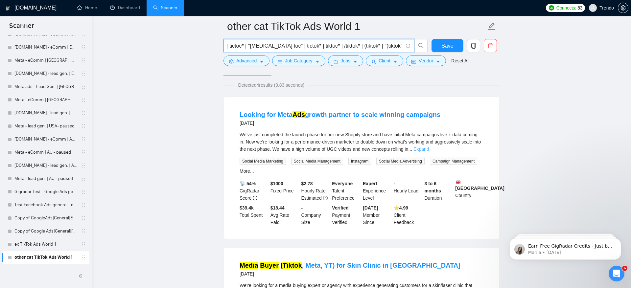
type input "TikTok* | "tik tok" | tictoc* | "tic toc" | tictok* | tiktoc* | /tiktok* | (tik…"
click at [429, 151] on link "Expand" at bounding box center [420, 149] width 15 height 5
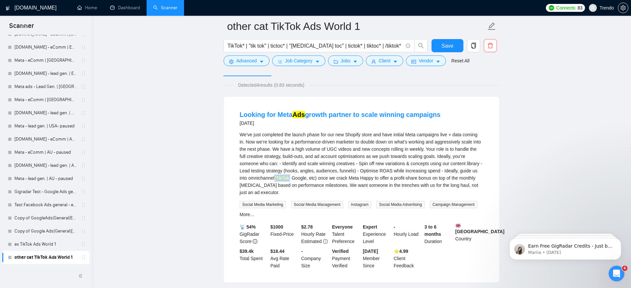
drag, startPoint x: 365, startPoint y: 179, endPoint x: 382, endPoint y: 179, distance: 16.8
click at [382, 179] on div "We’ve just completed the launch phase for our new Shopify store and have initia…" at bounding box center [362, 163] width 244 height 65
click at [289, 178] on mark "(TikTok" at bounding box center [281, 177] width 15 height 5
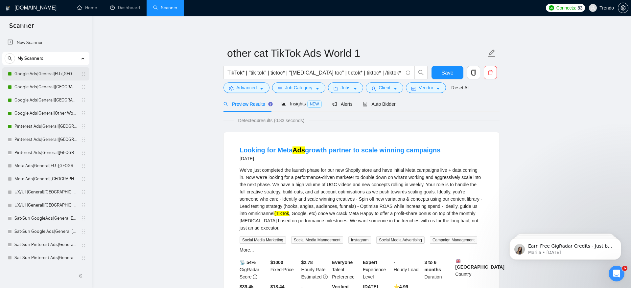
click at [50, 76] on link "Google Ads|General|EU+UK|" at bounding box center [45, 73] width 62 height 13
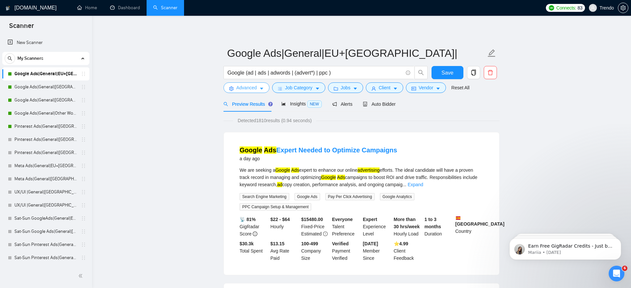
click at [242, 85] on span "Advanced" at bounding box center [246, 87] width 20 height 7
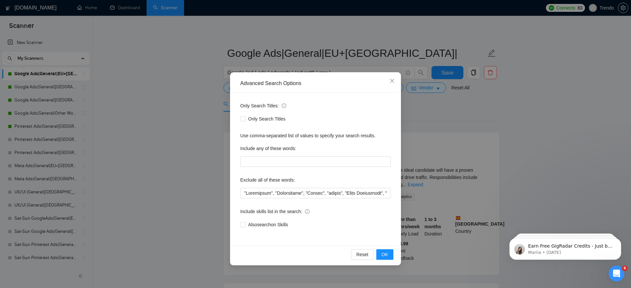
click at [201, 136] on div "Advanced Search Options Only Search Titles: Only Search Titles Use comma-separa…" at bounding box center [315, 144] width 631 height 288
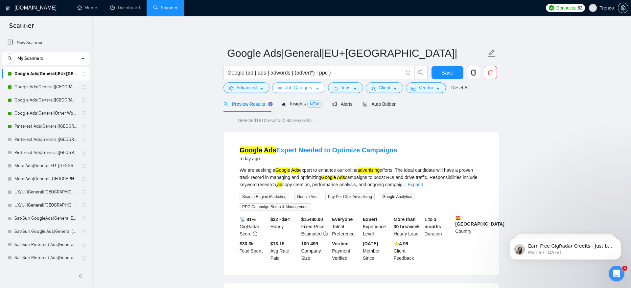
click at [306, 87] on span "Job Category" at bounding box center [298, 87] width 27 height 7
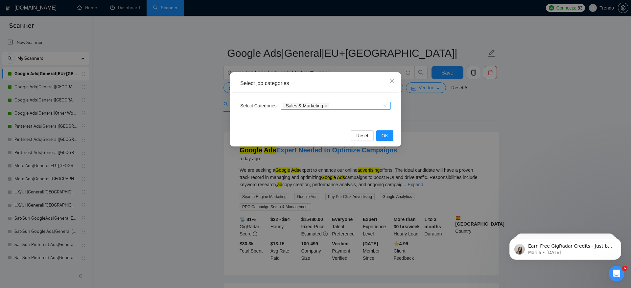
click at [305, 107] on span "Sales & Marketing" at bounding box center [304, 106] width 37 height 5
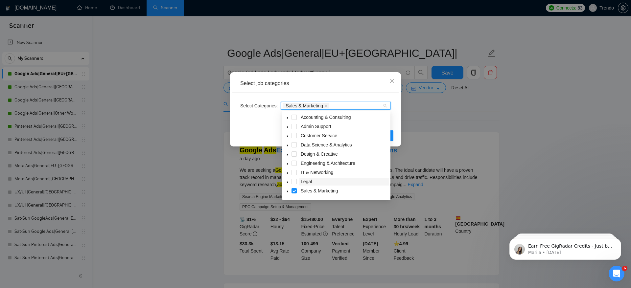
scroll to position [26, 0]
click at [286, 165] on icon "caret-down" at bounding box center [287, 165] width 3 height 3
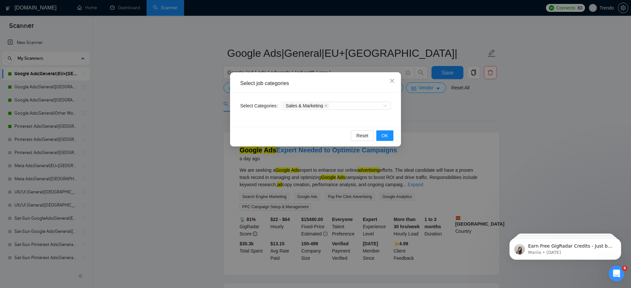
click at [163, 165] on div "Select job categories Select Categories Sales & Marketing Reset OK" at bounding box center [315, 144] width 631 height 288
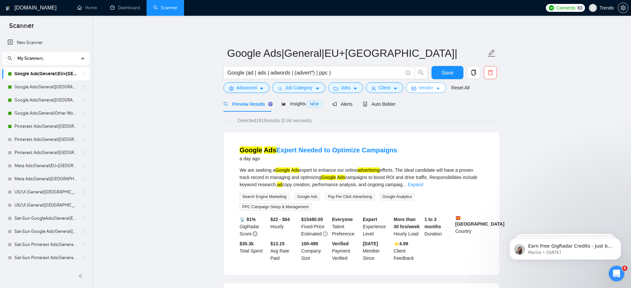
click at [432, 86] on span "Vendor" at bounding box center [426, 87] width 14 height 7
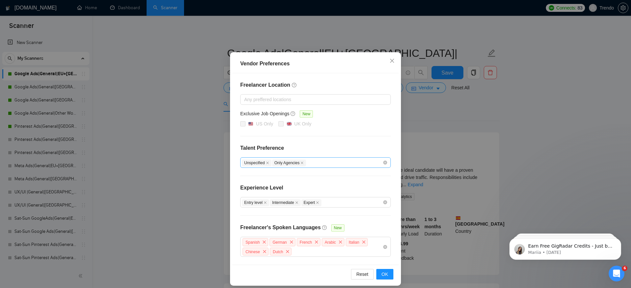
scroll to position [23, 0]
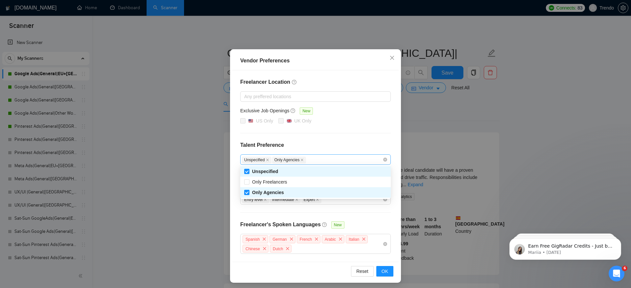
click at [343, 161] on div "Unspecified Only Agencies" at bounding box center [312, 160] width 141 height 8
click at [509, 132] on div "Vendor Preferences Freelancer Location Any preffered locations Exclusive Job Op…" at bounding box center [315, 144] width 631 height 288
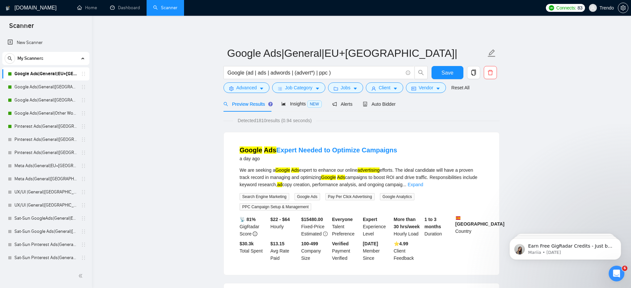
scroll to position [0, 0]
click at [344, 85] on span "Jobs" at bounding box center [346, 87] width 10 height 7
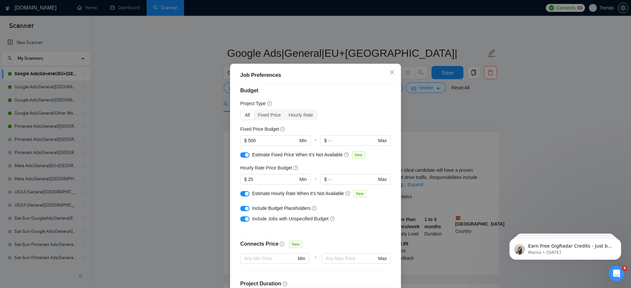
scroll to position [10, 0]
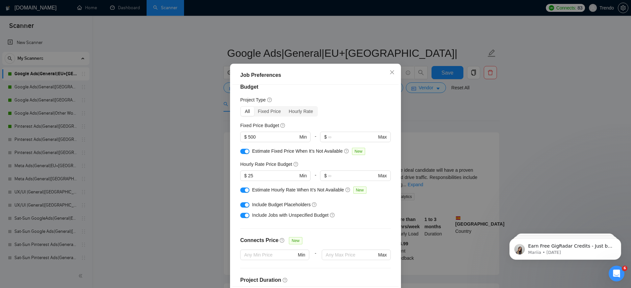
click at [506, 106] on div "Job Preferences Budget Project Type All Fixed Price Hourly Rate Fixed Price Bud…" at bounding box center [315, 144] width 631 height 288
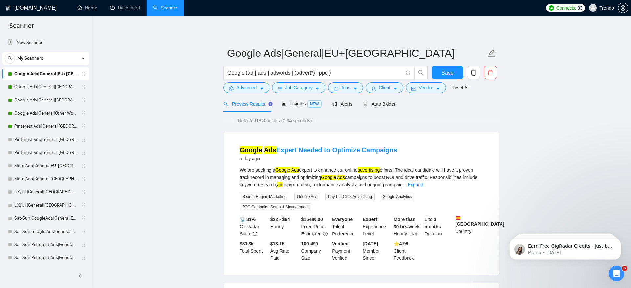
scroll to position [3, 0]
click at [379, 87] on button "Client" at bounding box center [384, 87] width 37 height 11
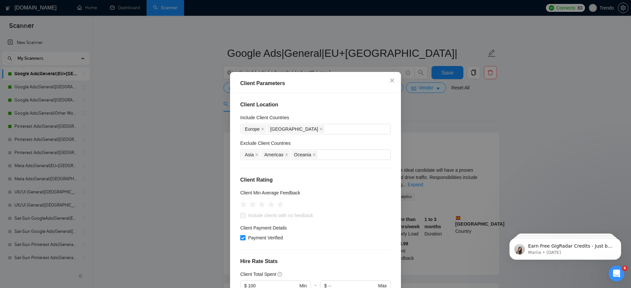
click at [461, 121] on div "Client Parameters Client Location Include Client Countries Europe United Kingdo…" at bounding box center [315, 144] width 631 height 288
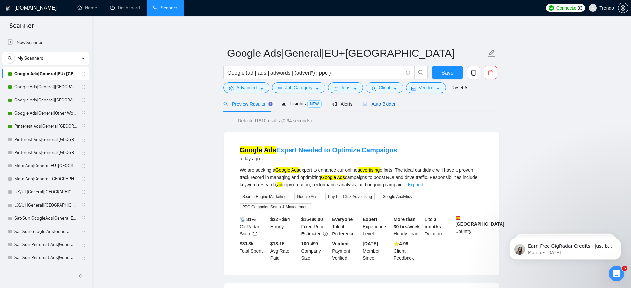
click at [387, 103] on span "Auto Bidder" at bounding box center [379, 104] width 33 height 5
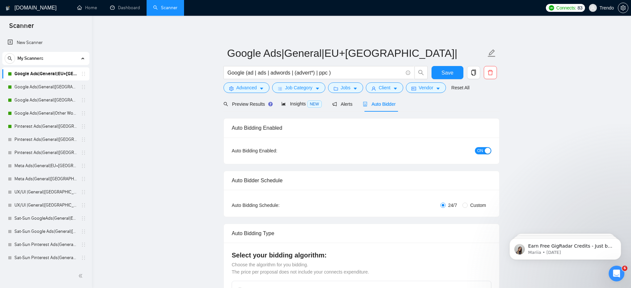
radio input "false"
radio input "true"
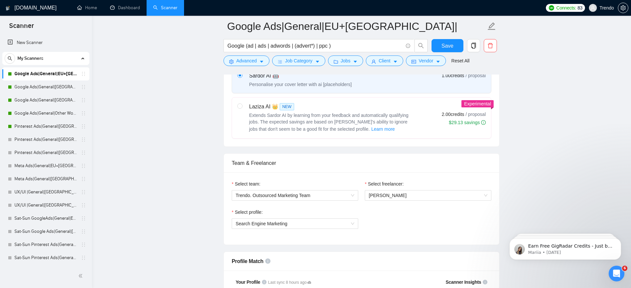
scroll to position [335, 0]
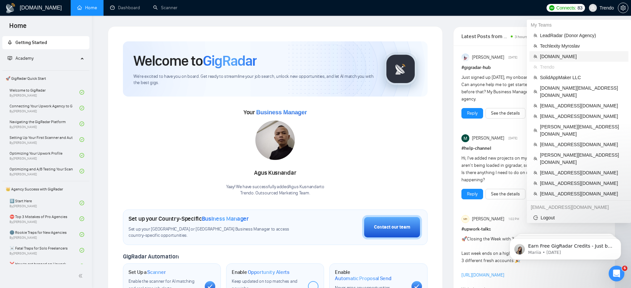
click at [573, 57] on span "[DOMAIN_NAME]" at bounding box center [582, 56] width 84 height 7
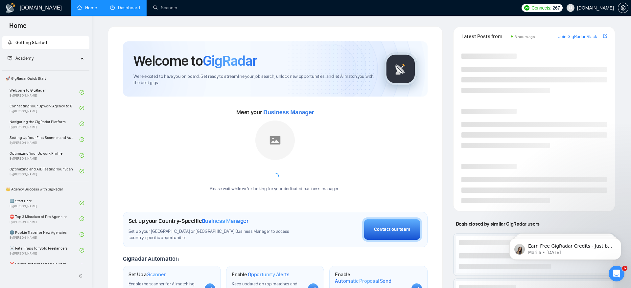
click at [125, 9] on link "Dashboard" at bounding box center [125, 8] width 30 height 6
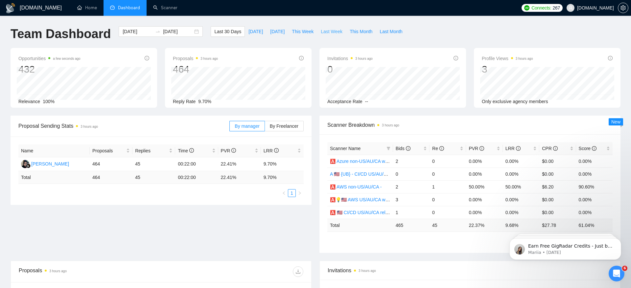
click at [330, 31] on span "Last Week" at bounding box center [332, 31] width 22 height 7
type input "[DATE]"
click at [398, 147] on span "Bids" at bounding box center [403, 148] width 15 height 5
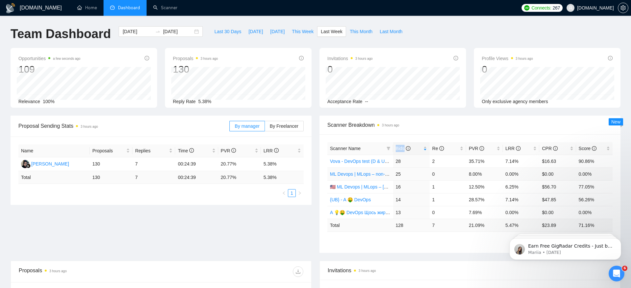
click at [370, 174] on link "ML Devops | MLops – non-US/CA/AU - test: bid in range 90%" at bounding box center [392, 174] width 125 height 5
click at [283, 128] on span "By Freelancer" at bounding box center [284, 126] width 29 height 5
click at [265, 128] on input "By Freelancer" at bounding box center [265, 128] width 0 height 0
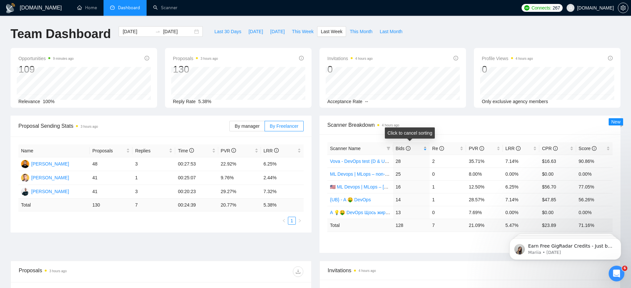
click at [400, 149] on span "Bids" at bounding box center [403, 148] width 15 height 5
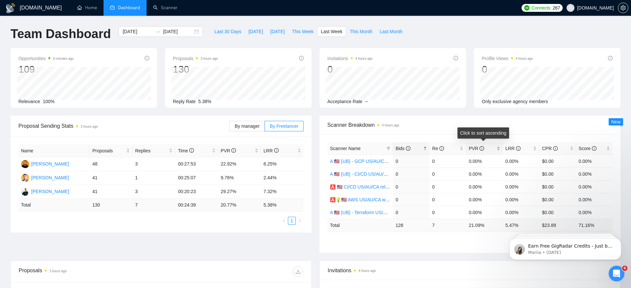
click at [476, 148] on span "PVR" at bounding box center [476, 148] width 15 height 5
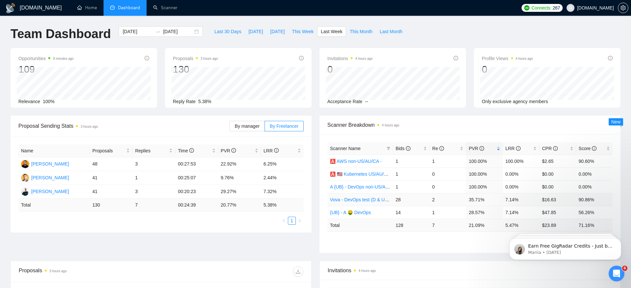
click at [362, 201] on link "Vova - DevOps test (D & UD Budget)" at bounding box center [368, 199] width 76 height 5
click at [58, 192] on div "[PERSON_NAME]" at bounding box center [50, 191] width 38 height 7
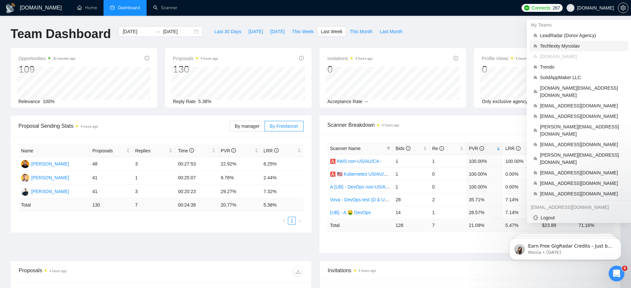
click at [587, 47] on span "Techlexity Myroslav" at bounding box center [582, 45] width 84 height 7
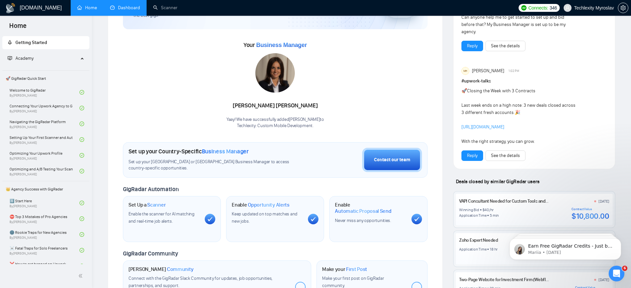
scroll to position [217, 0]
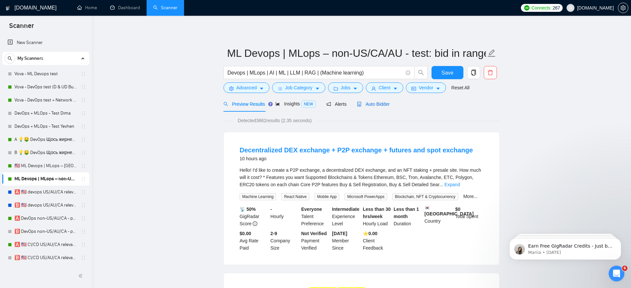
drag, startPoint x: 386, startPoint y: 104, endPoint x: 380, endPoint y: 104, distance: 6.3
click at [386, 105] on span "Auto Bidder" at bounding box center [373, 104] width 33 height 5
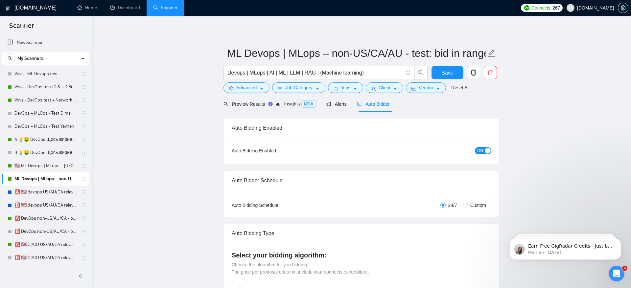
checkbox input "true"
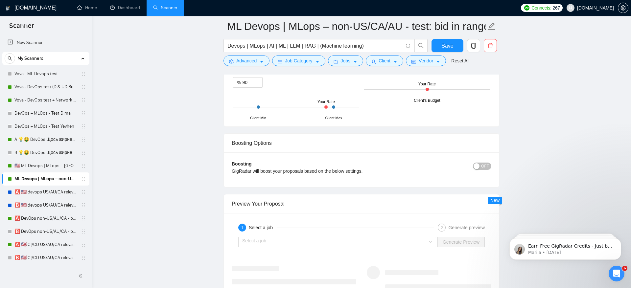
scroll to position [1161, 0]
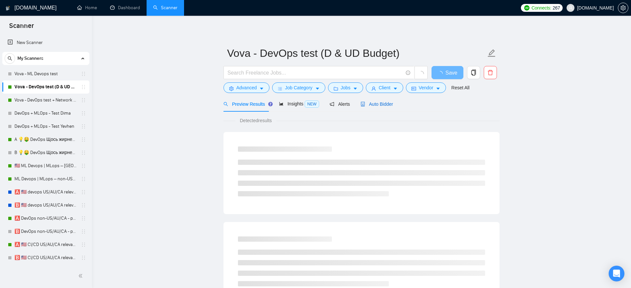
click at [386, 105] on span "Auto Bidder" at bounding box center [377, 104] width 33 height 5
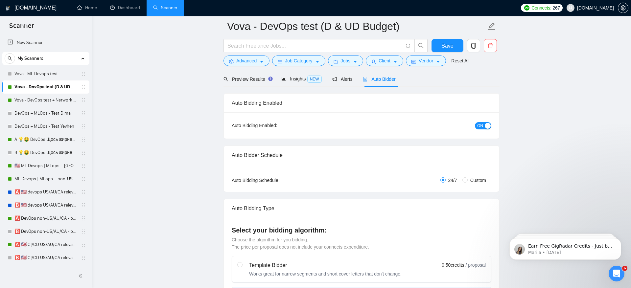
scroll to position [32, 0]
click at [251, 79] on span "Preview Results" at bounding box center [246, 77] width 47 height 5
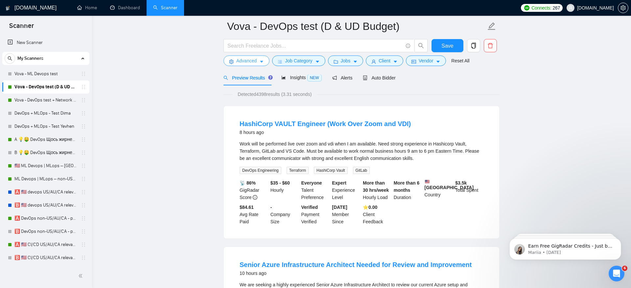
click at [255, 59] on span "Advanced" at bounding box center [246, 60] width 20 height 7
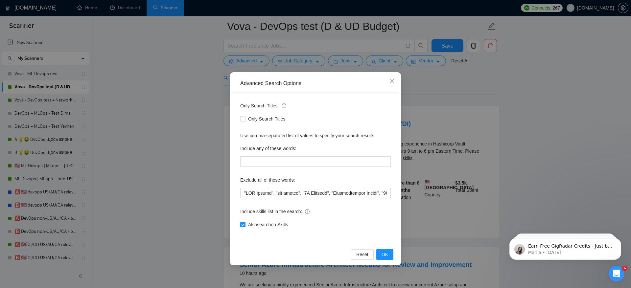
click at [200, 137] on div "Advanced Search Options Only Search Titles: Only Search Titles Use comma-separa…" at bounding box center [315, 144] width 631 height 288
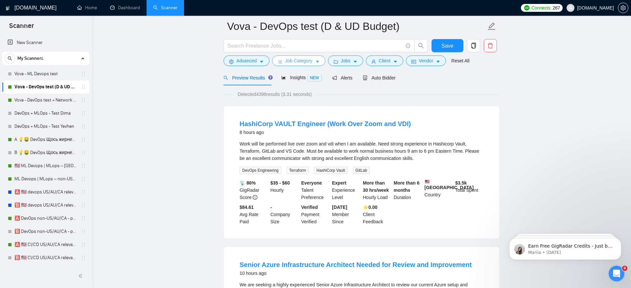
click at [293, 63] on span "Job Category" at bounding box center [298, 60] width 27 height 7
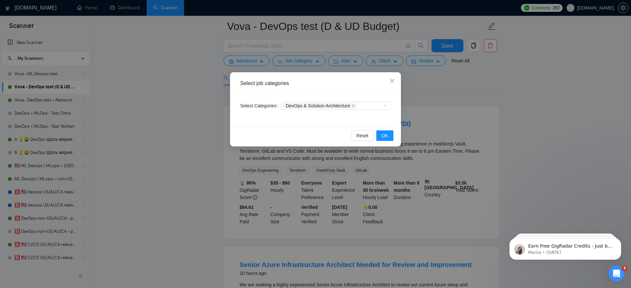
click at [197, 98] on div "Select job categories Select Categories DevOps & Solution Architecture Reset OK" at bounding box center [315, 144] width 631 height 288
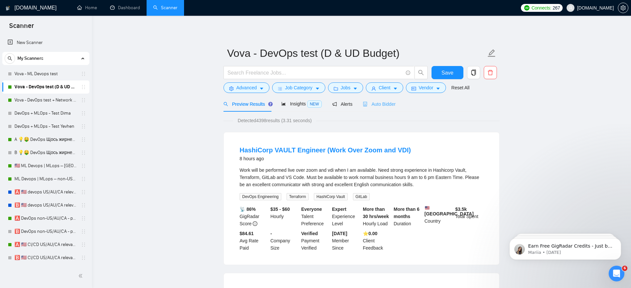
click at [382, 99] on div "Auto Bidder" at bounding box center [379, 103] width 33 height 15
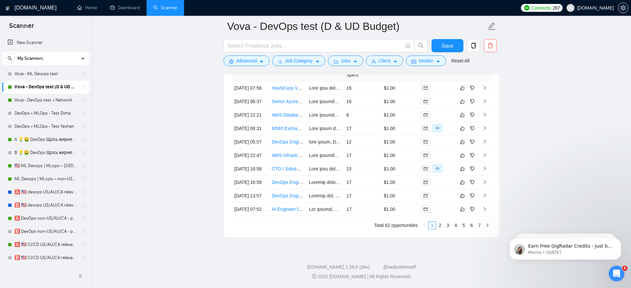
scroll to position [1795, 0]
click at [233, 64] on button "Advanced" at bounding box center [246, 61] width 46 height 11
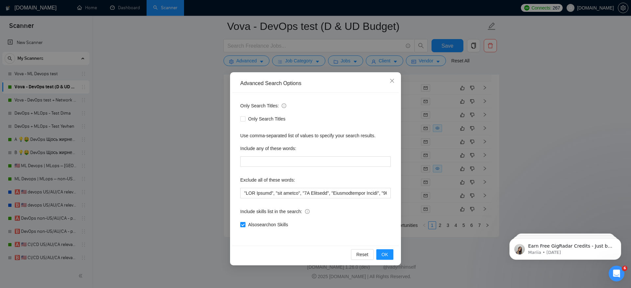
click at [208, 186] on div "Advanced Search Options Only Search Titles: Only Search Titles Use comma-separa…" at bounding box center [315, 144] width 631 height 288
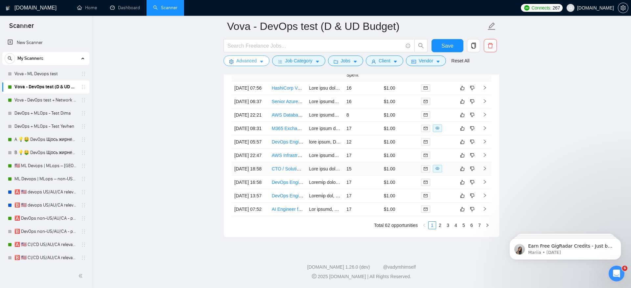
scroll to position [1800, 0]
click at [441, 224] on link "2" at bounding box center [439, 225] width 7 height 7
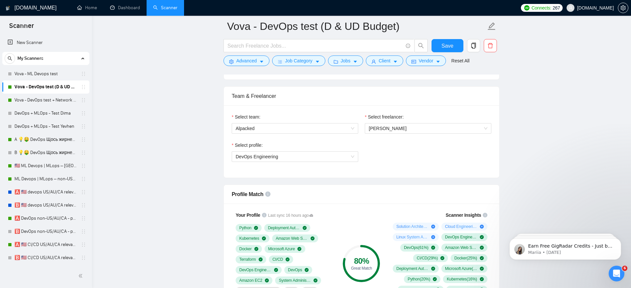
scroll to position [222, 0]
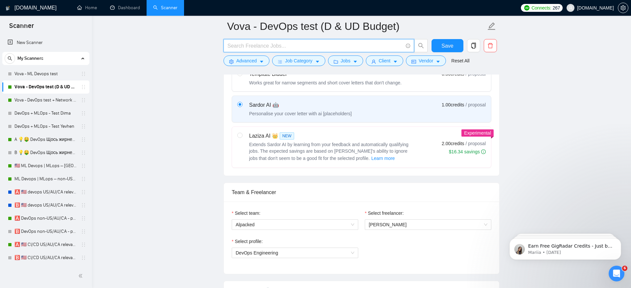
click at [270, 45] on input "text" at bounding box center [314, 46] width 175 height 8
click at [241, 61] on span "Advanced" at bounding box center [246, 60] width 20 height 7
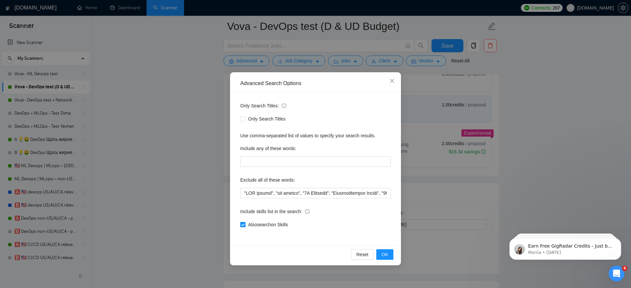
click at [148, 127] on div "Advanced Search Options Only Search Titles: Only Search Titles Use comma-separa…" at bounding box center [315, 144] width 631 height 288
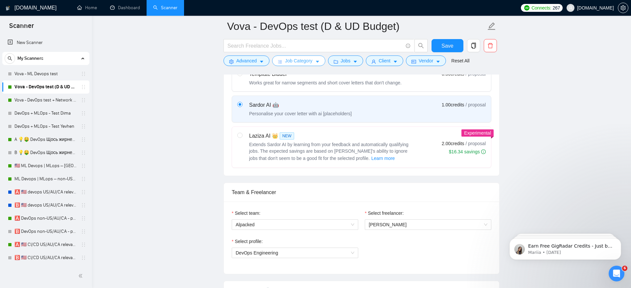
click at [308, 56] on button "Job Category" at bounding box center [298, 61] width 53 height 11
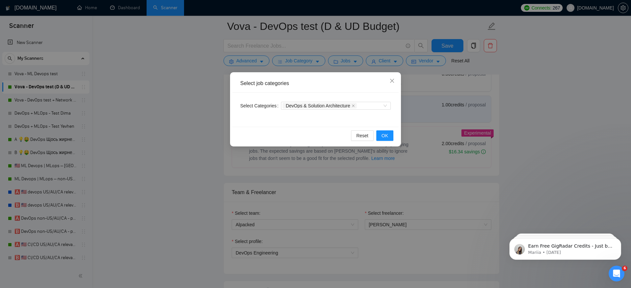
click at [143, 128] on div "Select job categories Select Categories DevOps & Solution Architecture Reset OK" at bounding box center [315, 144] width 631 height 288
